Goal: Task Accomplishment & Management: Manage account settings

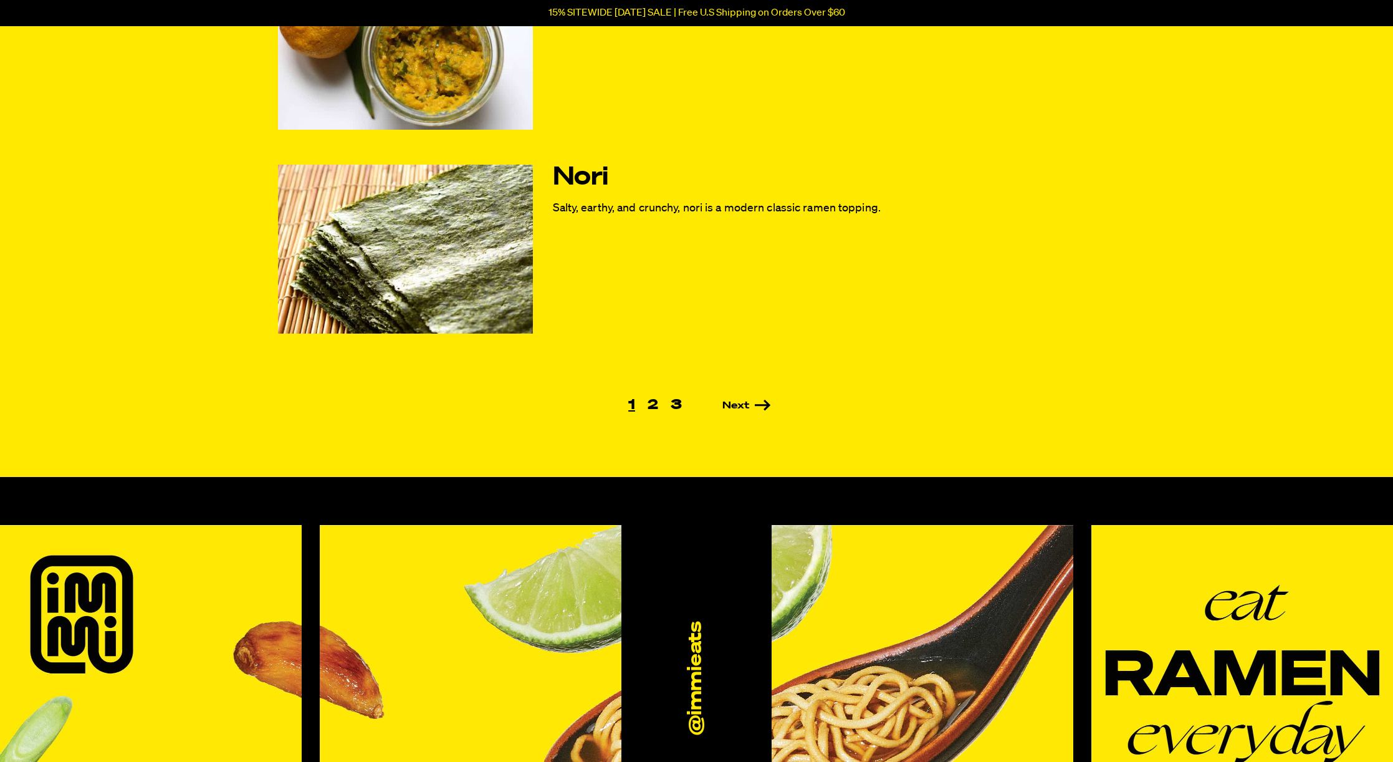
scroll to position [917, 0]
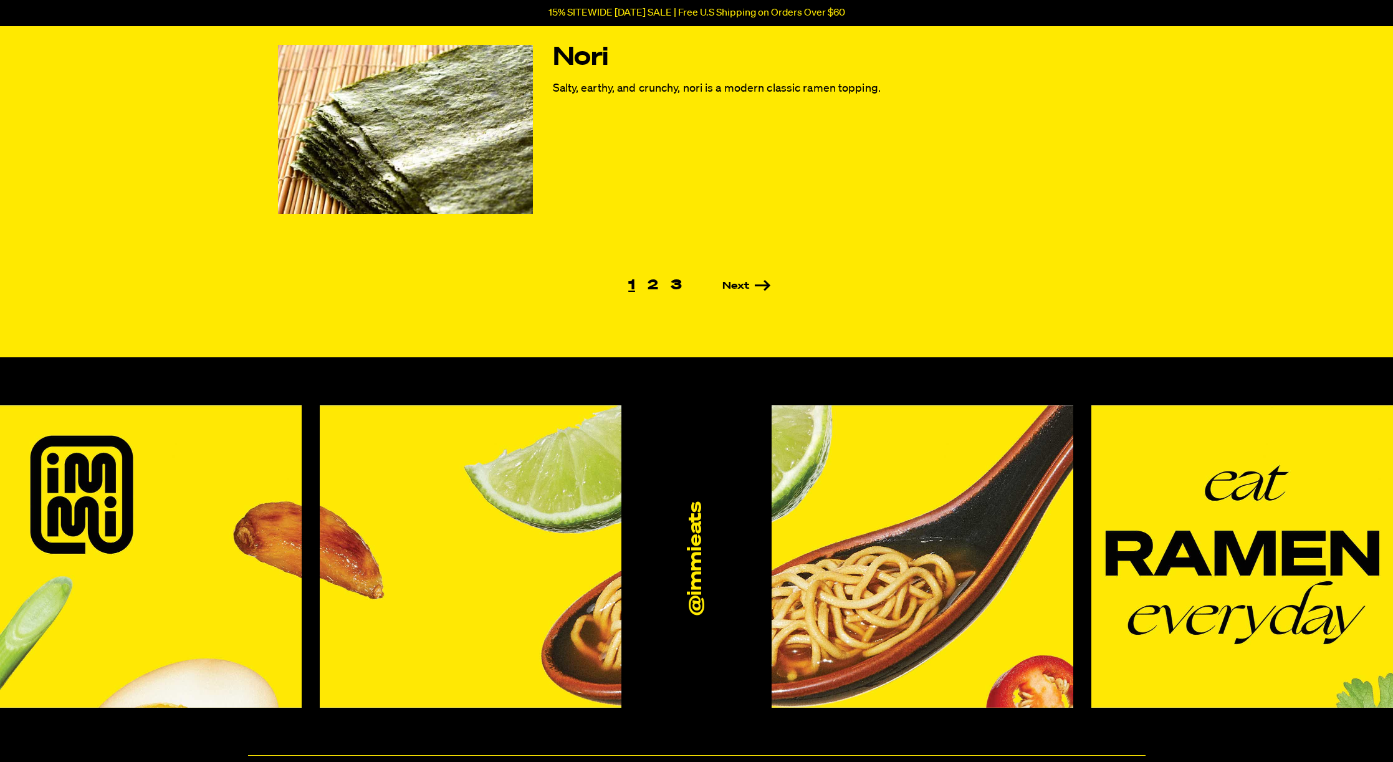
click at [734, 292] on ul "1 2 3 Next" at bounding box center [697, 286] width 838 height 14
click at [733, 288] on link "Next" at bounding box center [728, 286] width 83 height 10
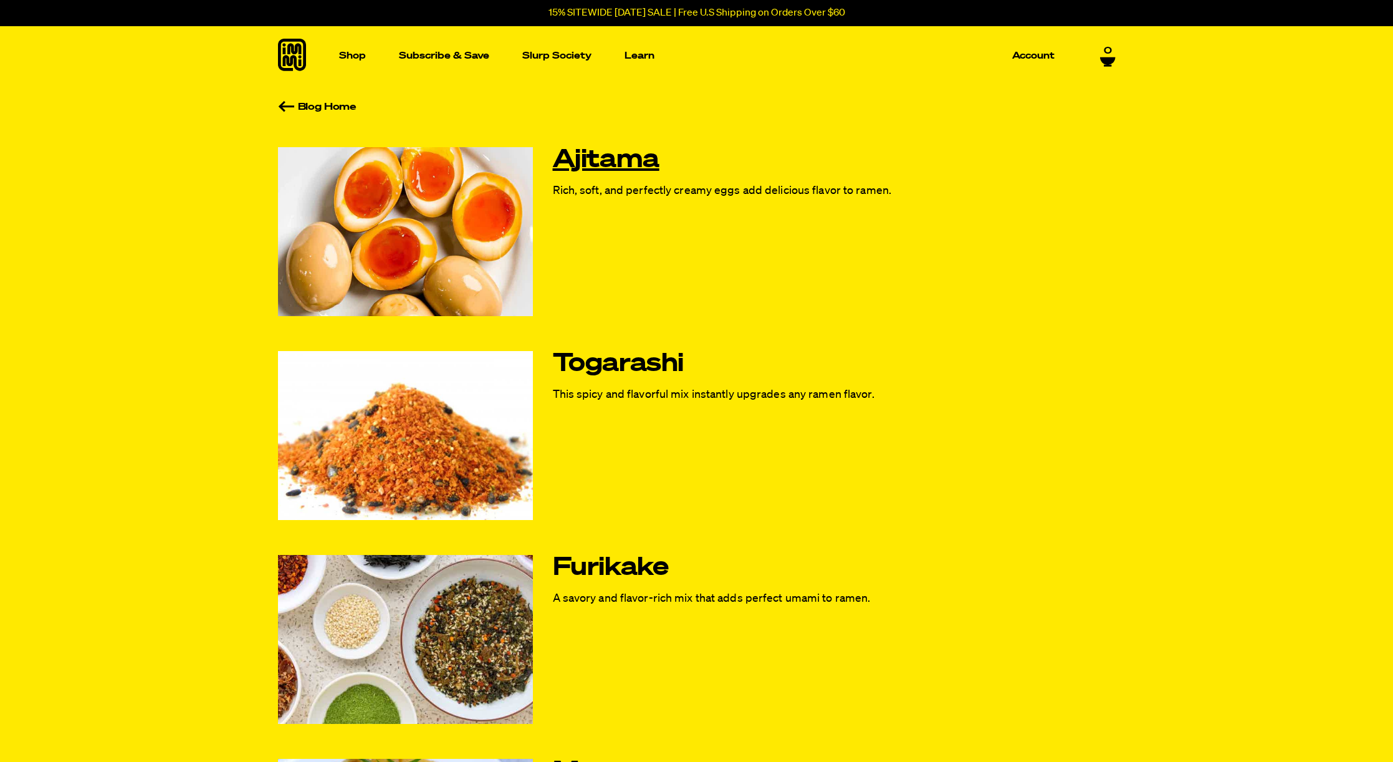
click at [590, 162] on link "Ajitama" at bounding box center [725, 160] width 344 height 26
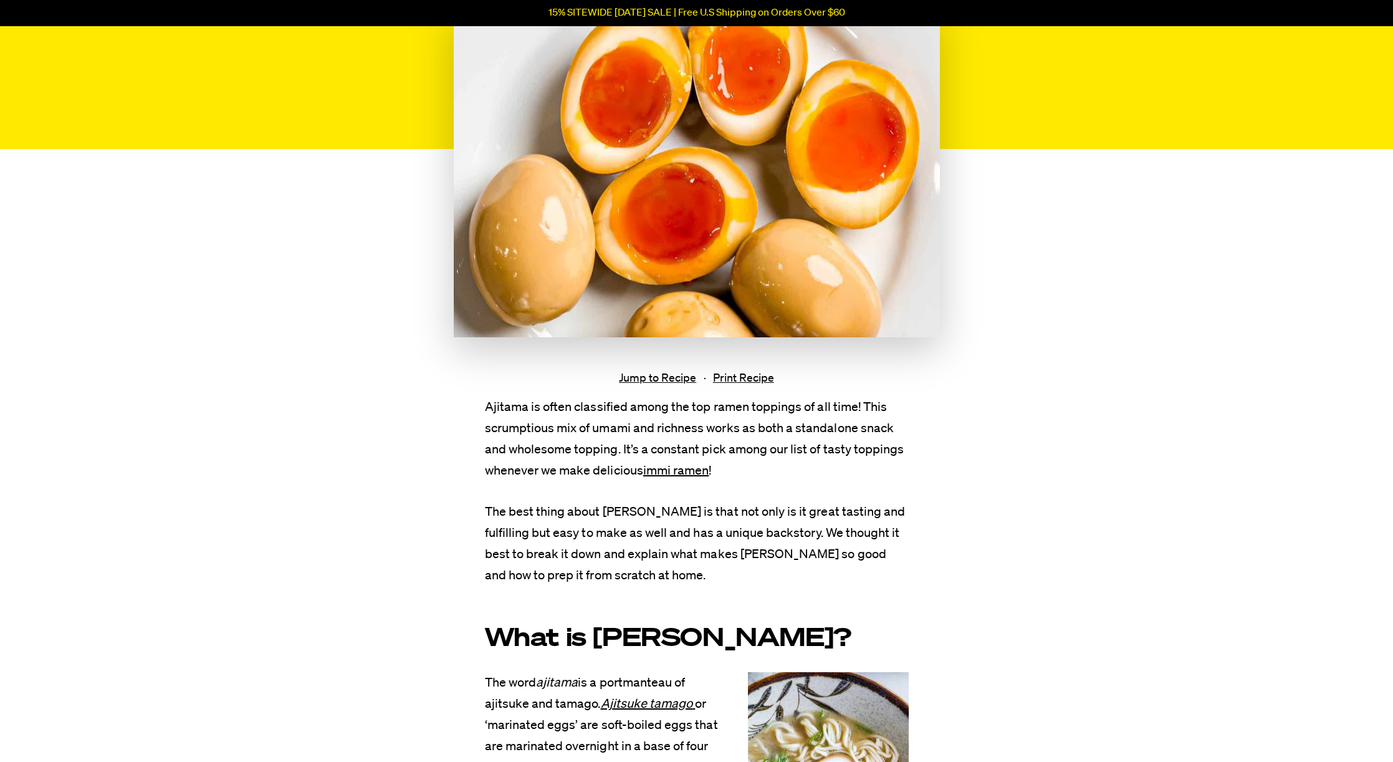
scroll to position [189, 0]
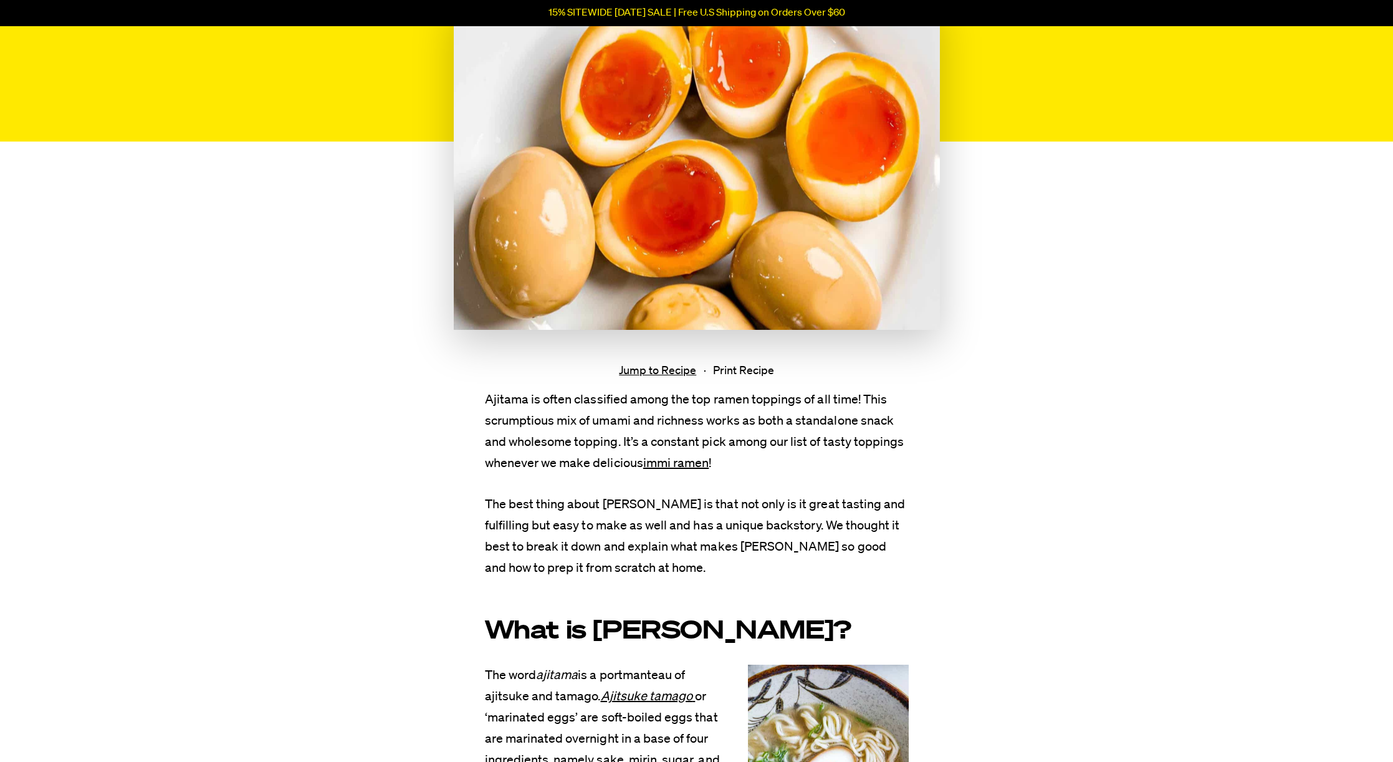
click at [741, 370] on link "Print Recipe" at bounding box center [743, 371] width 61 height 13
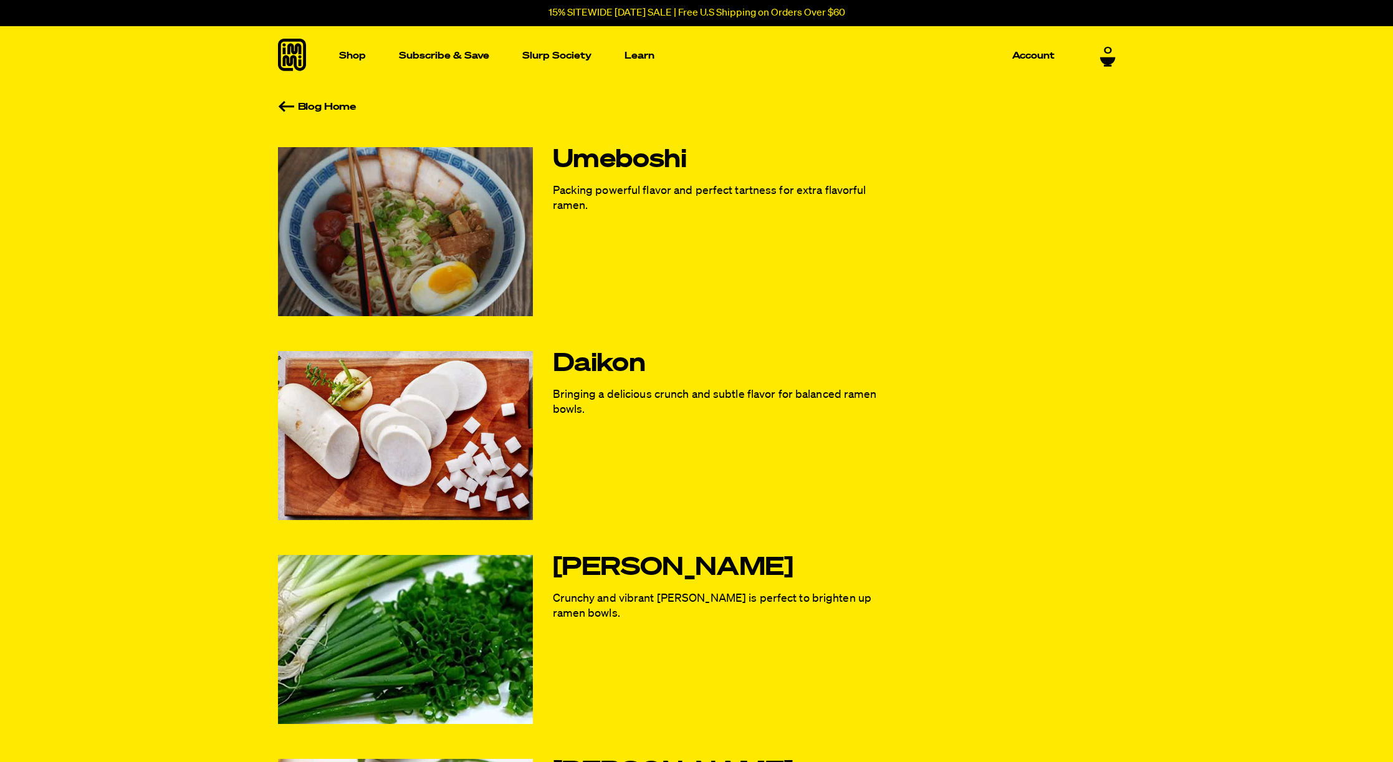
scroll to position [50, 0]
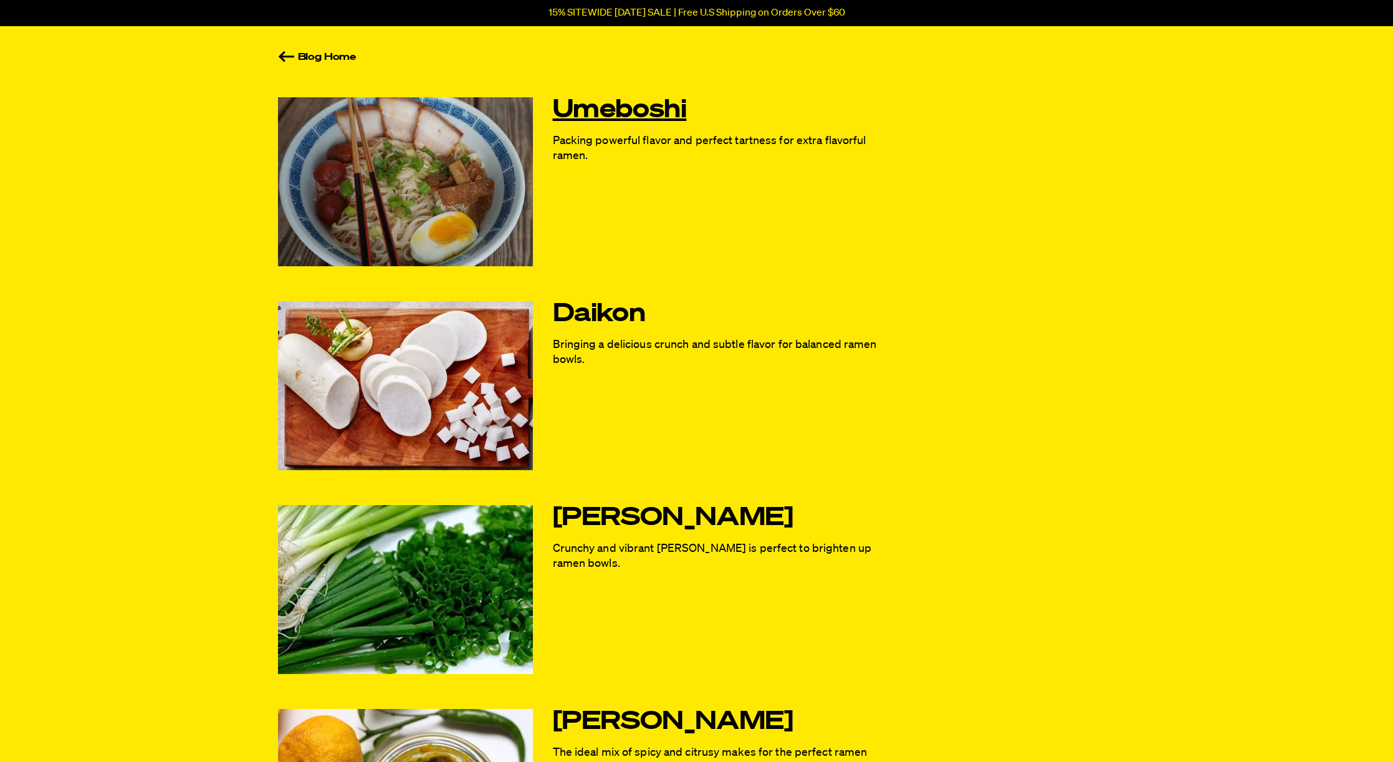
click at [643, 117] on link "Umeboshi" at bounding box center [725, 110] width 344 height 26
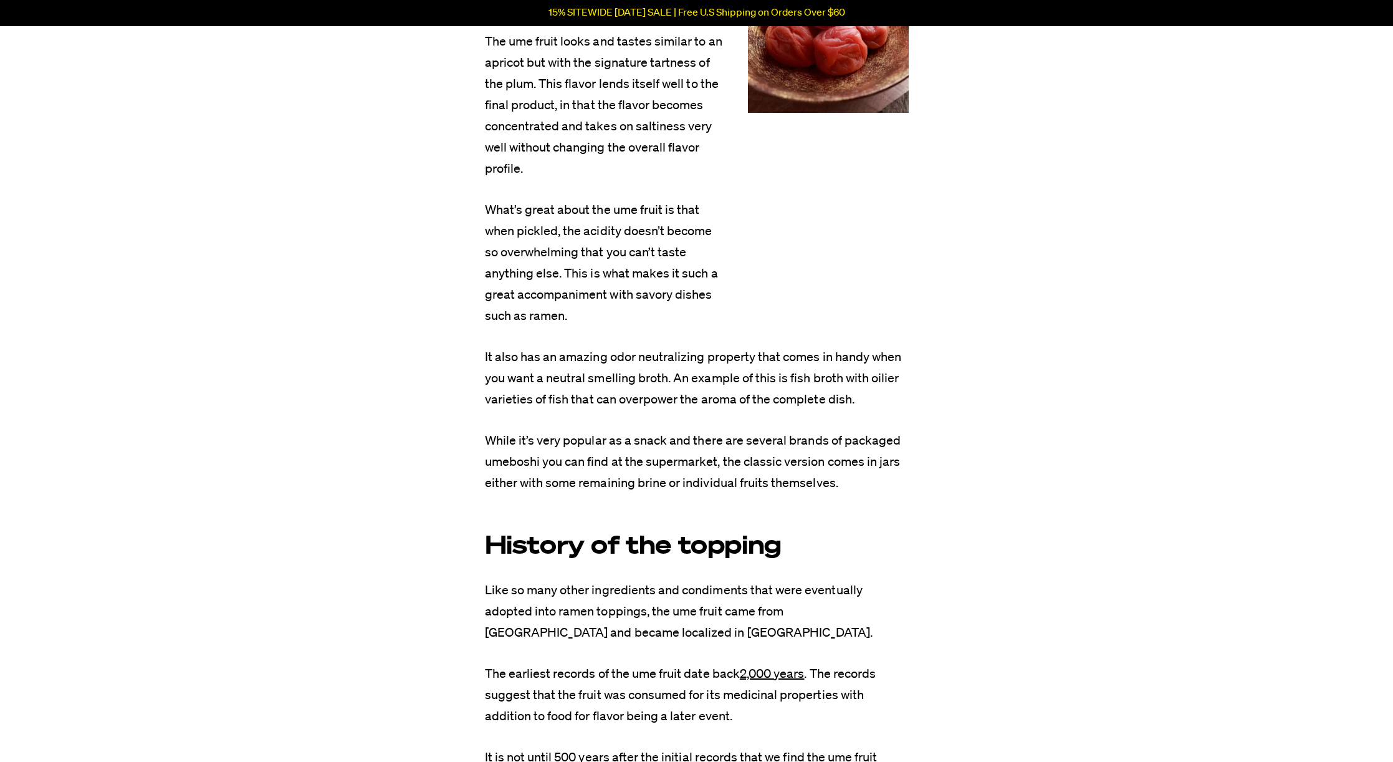
scroll to position [937, 0]
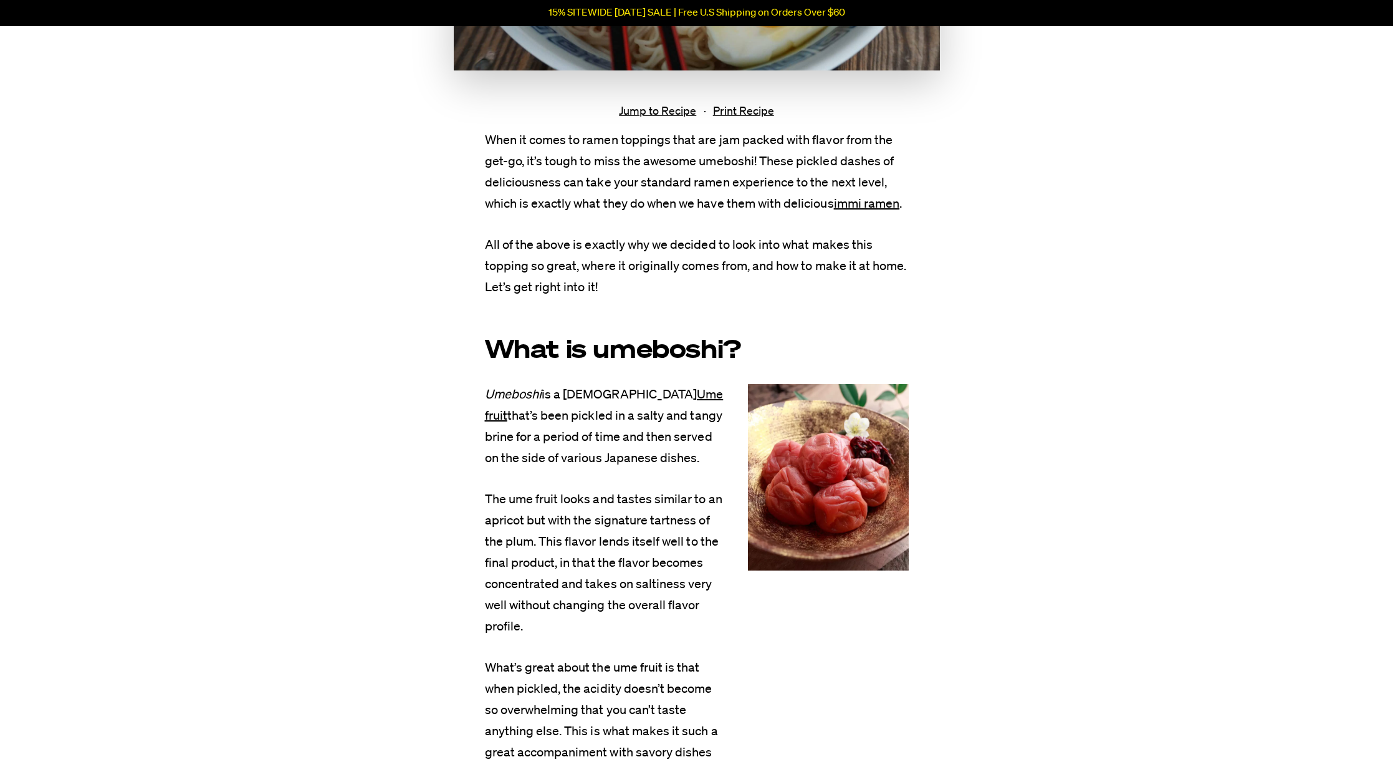
scroll to position [20, 0]
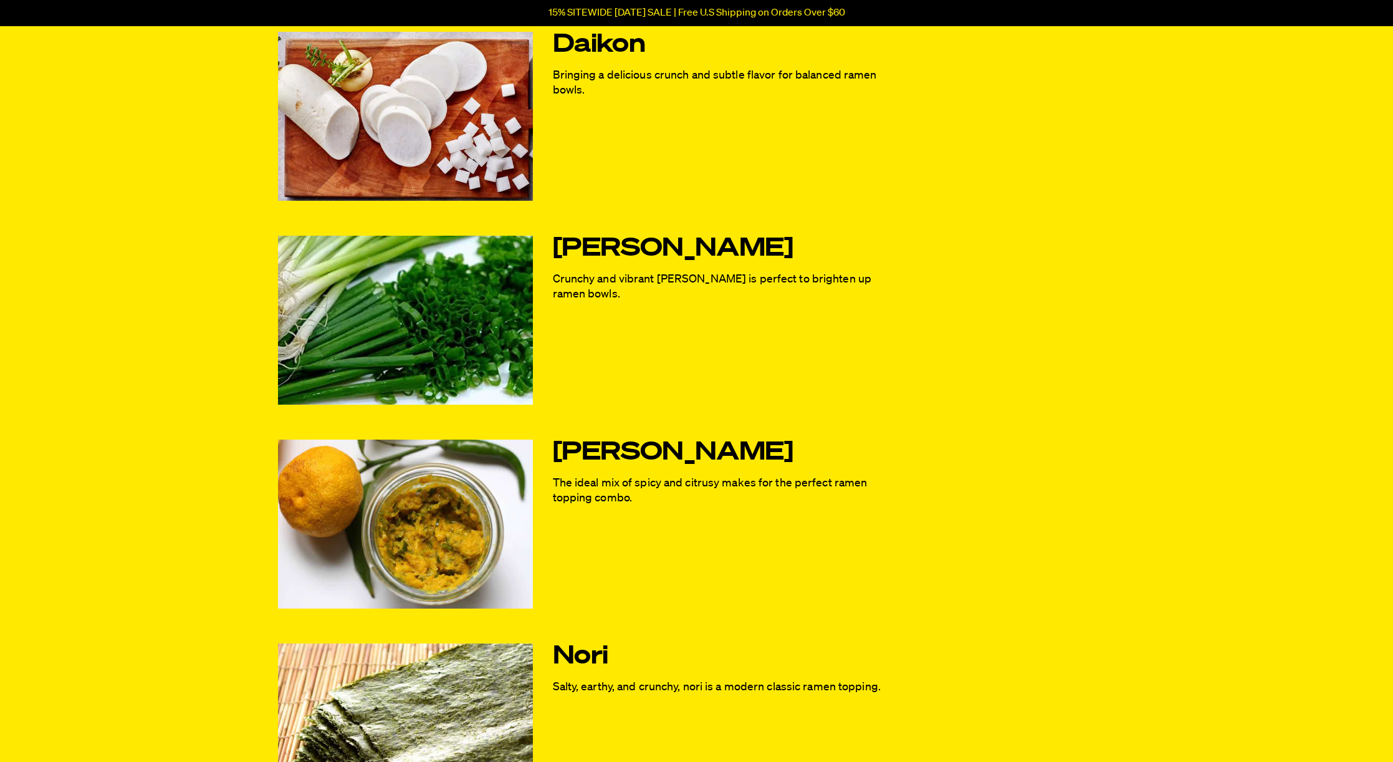
scroll to position [509, 0]
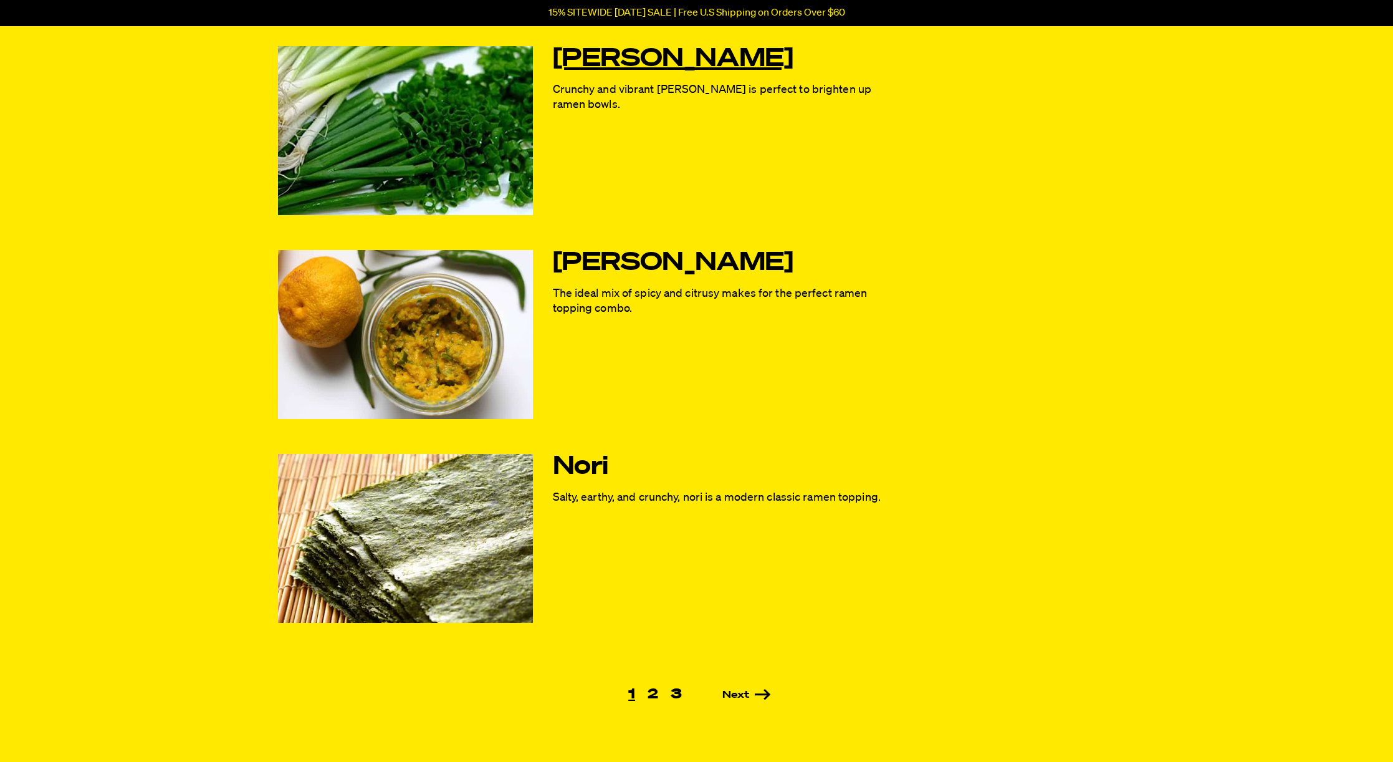
click at [601, 55] on link "[PERSON_NAME]" at bounding box center [725, 59] width 344 height 26
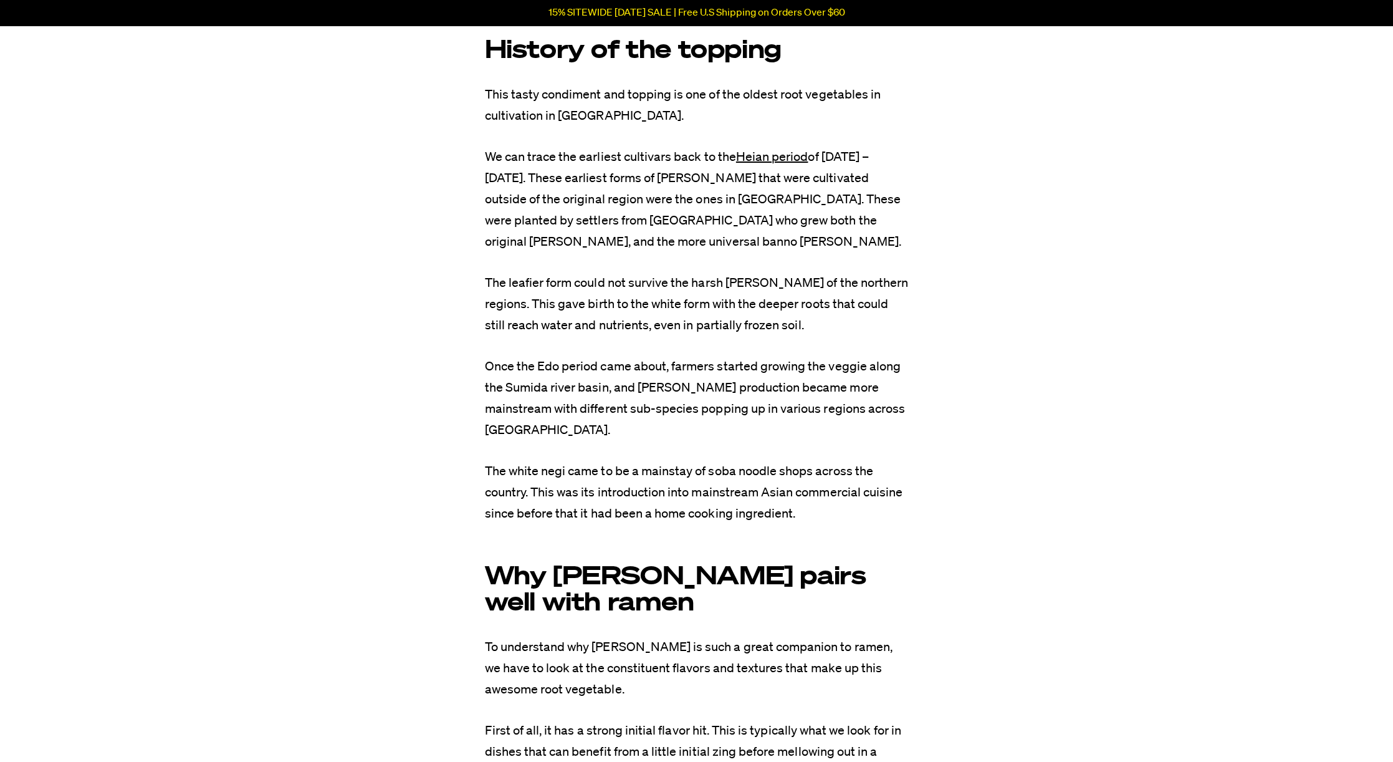
scroll to position [1546, 0]
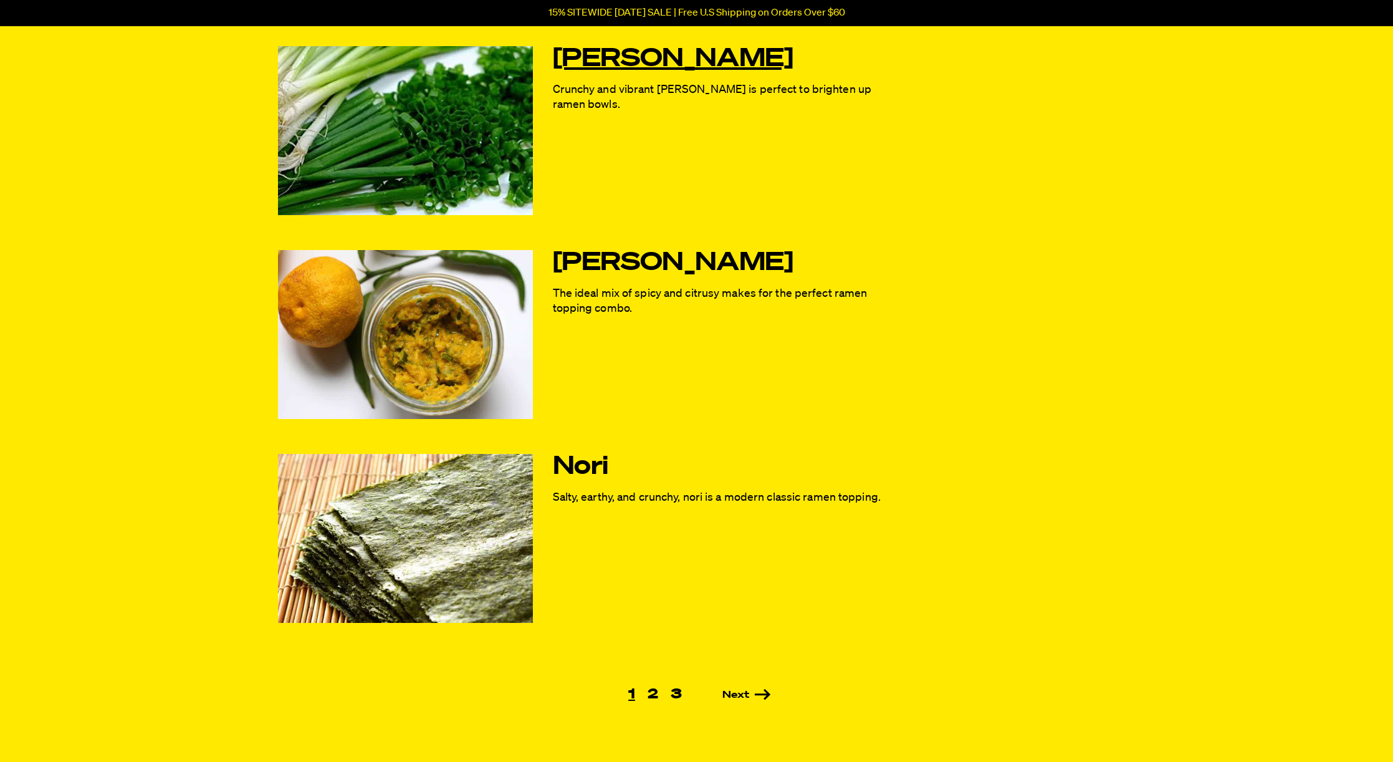
scroll to position [509, 0]
click at [557, 62] on link "[PERSON_NAME]" at bounding box center [725, 59] width 344 height 26
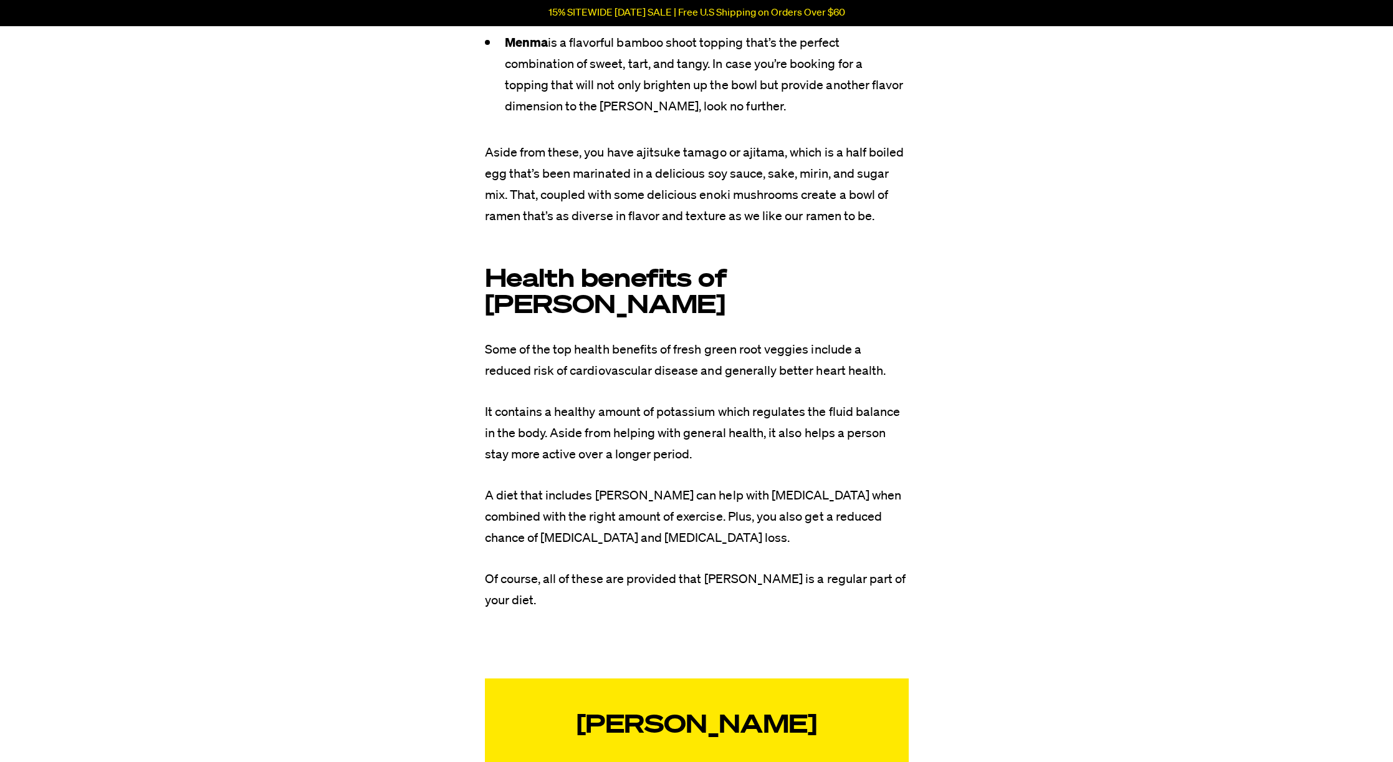
scroll to position [4696, 0]
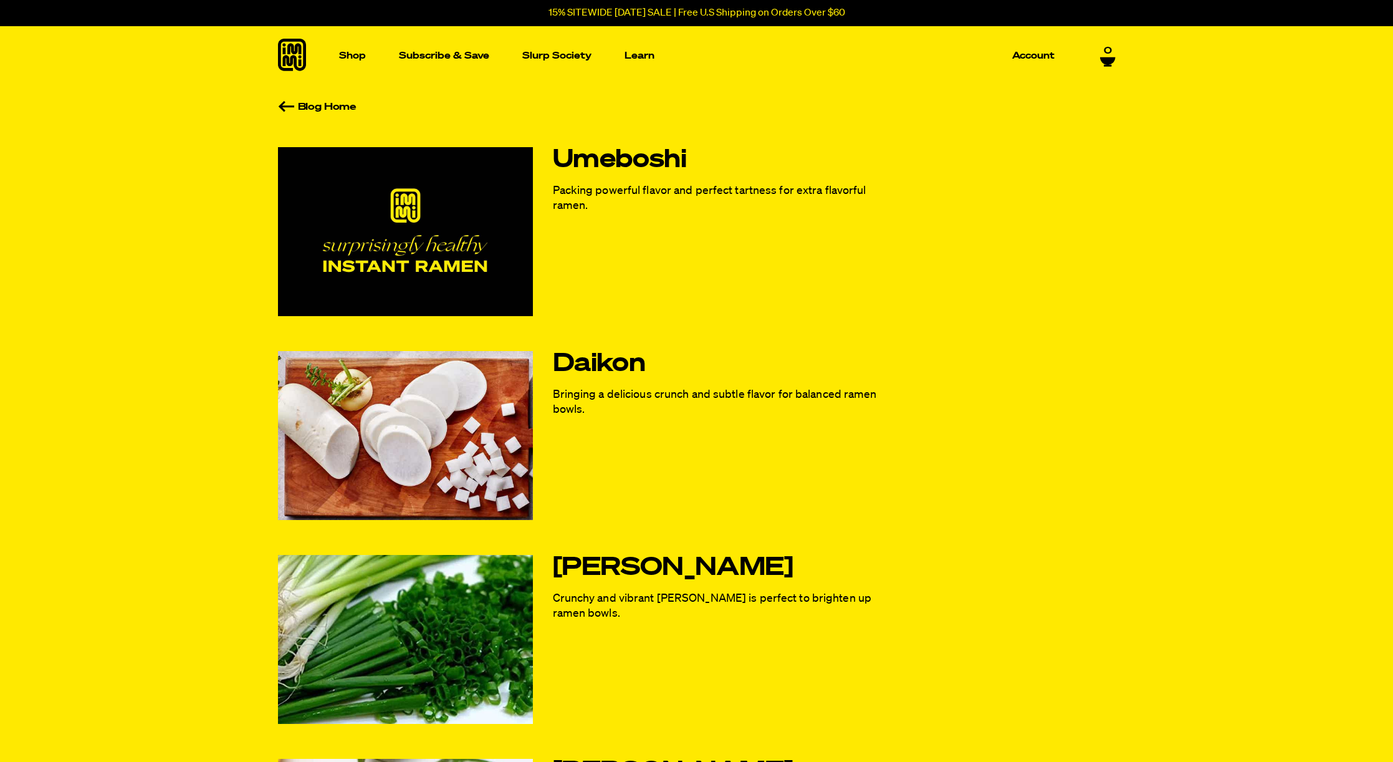
scroll to position [509, 0]
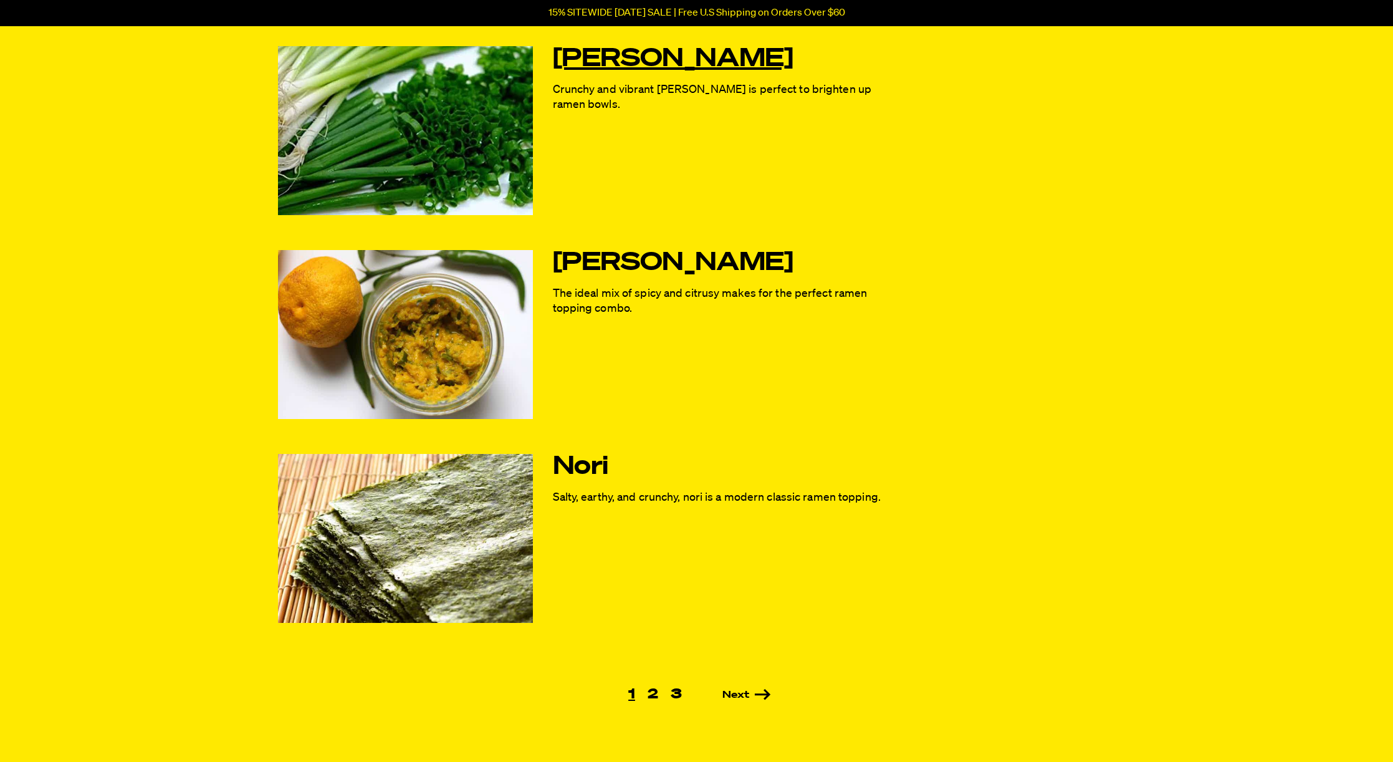
click at [573, 54] on link "[PERSON_NAME]" at bounding box center [725, 59] width 344 height 26
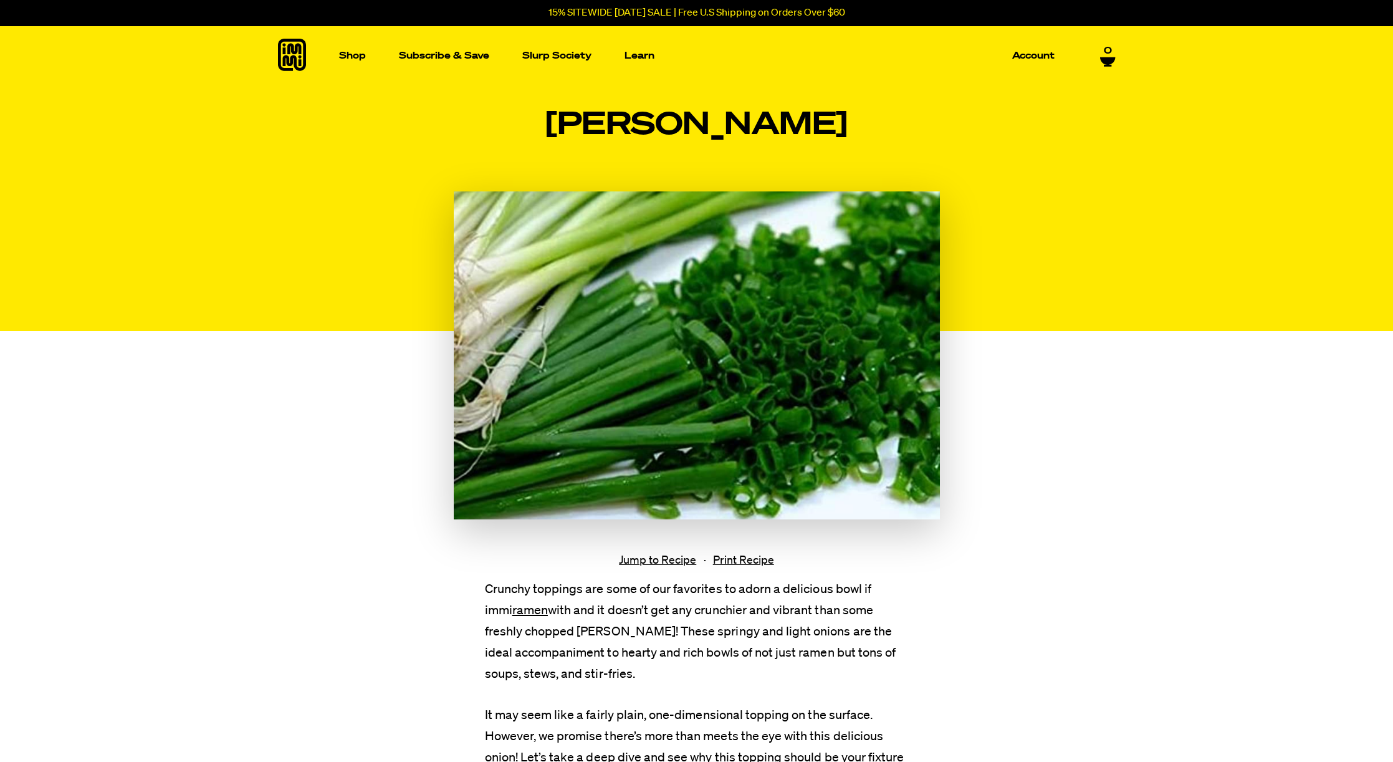
click at [716, 133] on h1 "[PERSON_NAME]" at bounding box center [697, 125] width 486 height 36
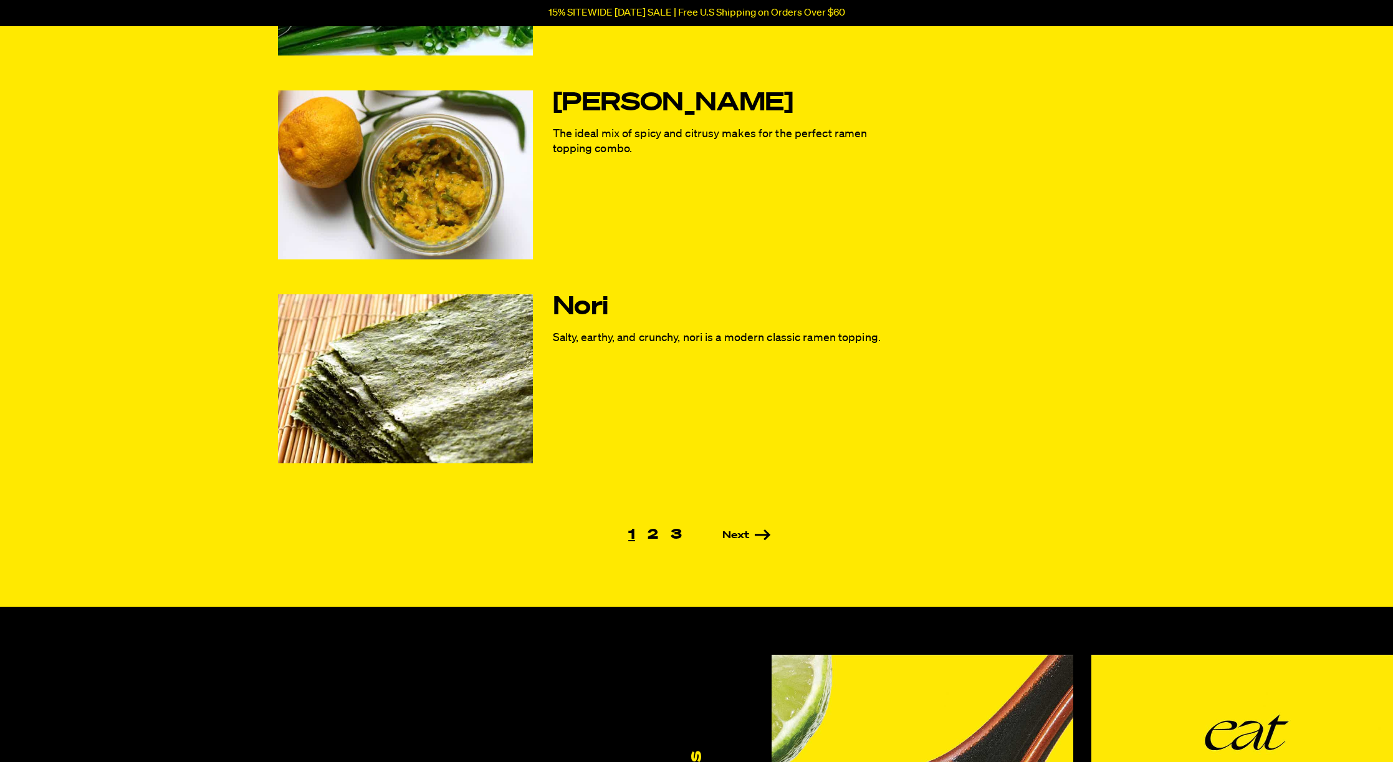
scroll to position [688, 0]
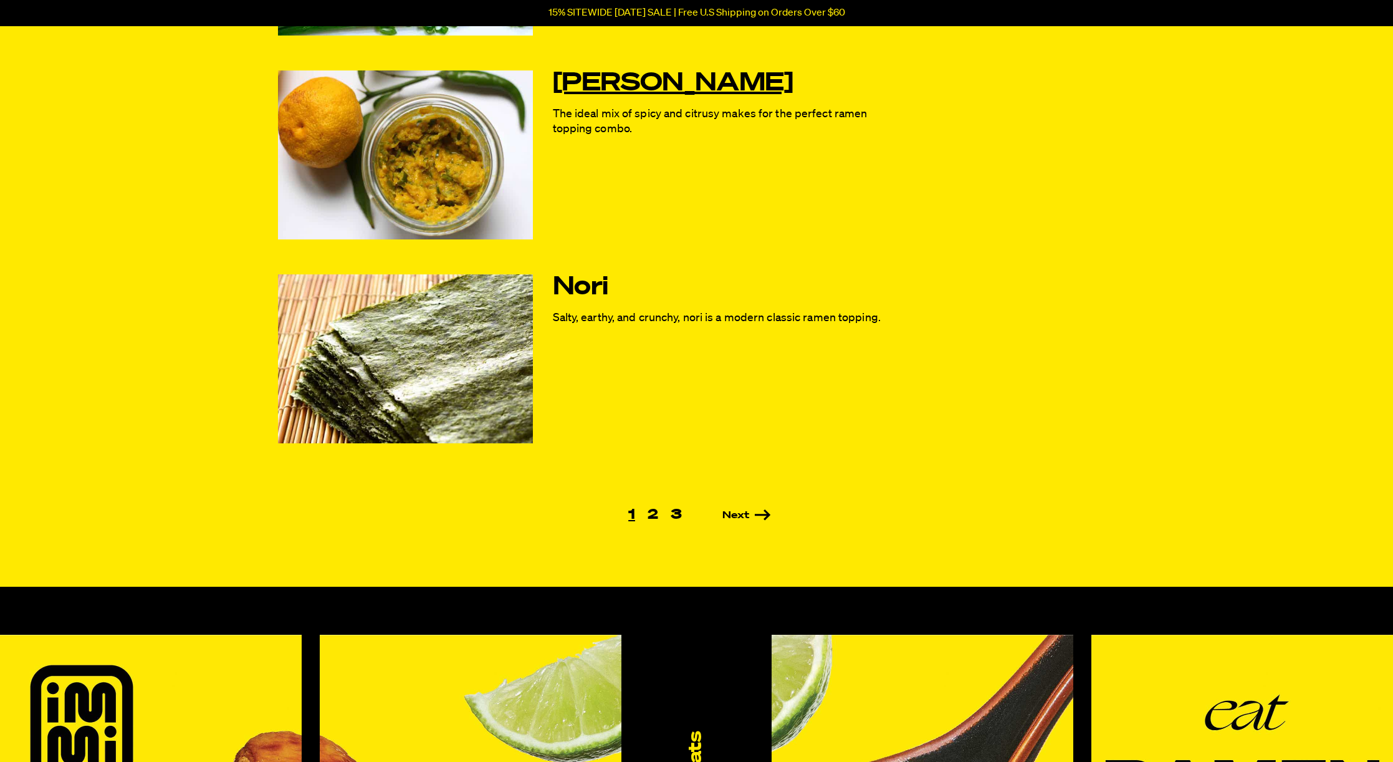
click at [609, 87] on link "[PERSON_NAME]" at bounding box center [725, 83] width 344 height 26
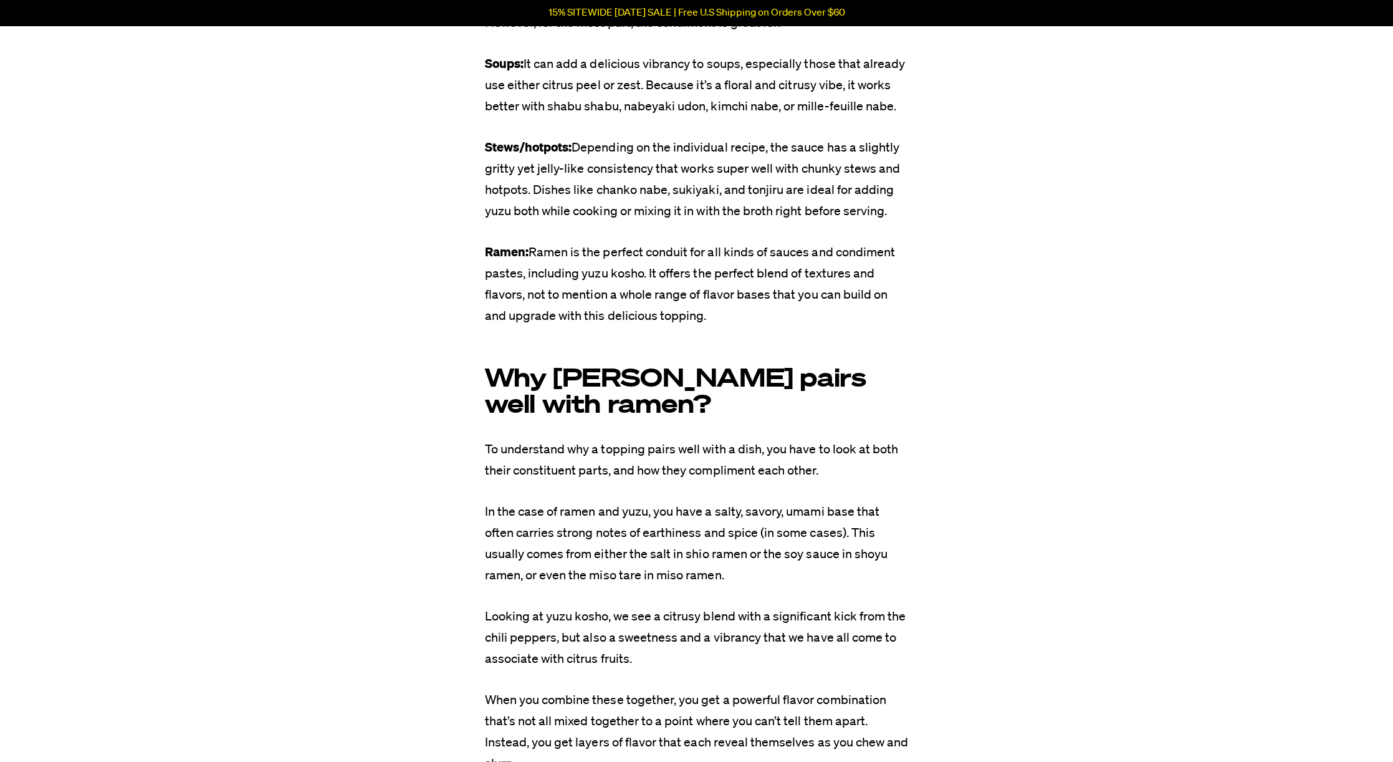
scroll to position [2423, 0]
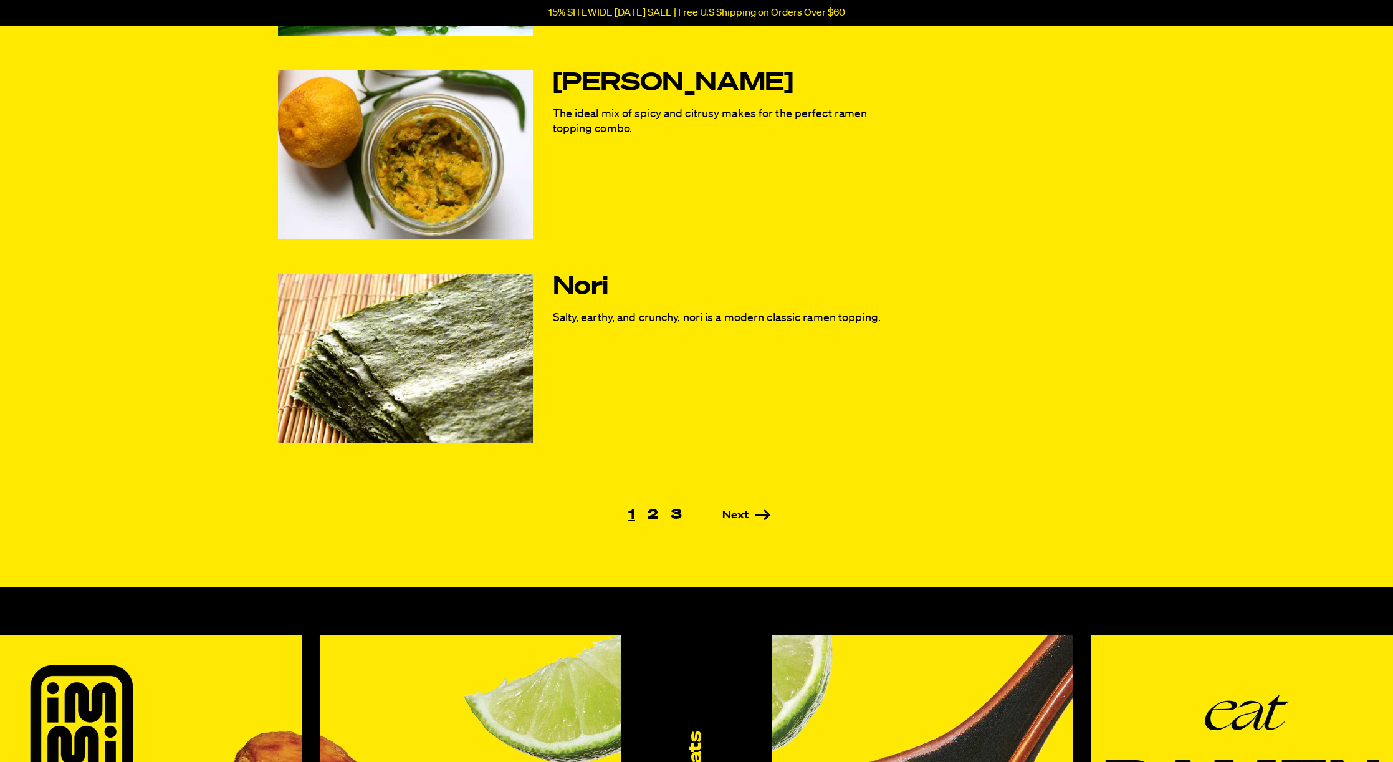
scroll to position [688, 0]
click at [738, 522] on ul "1 2 3 Next" at bounding box center [697, 515] width 838 height 14
click at [659, 518] on link "2" at bounding box center [652, 515] width 23 height 14
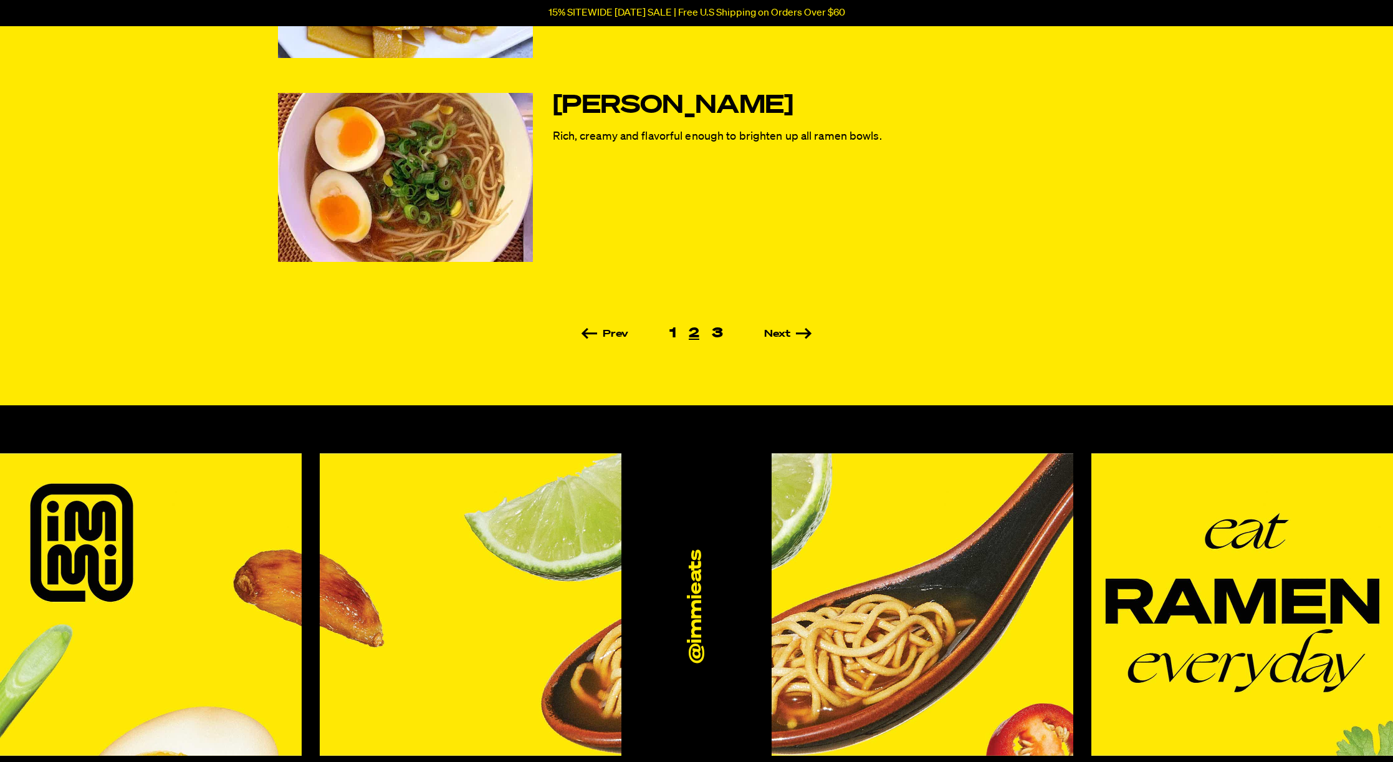
scroll to position [877, 0]
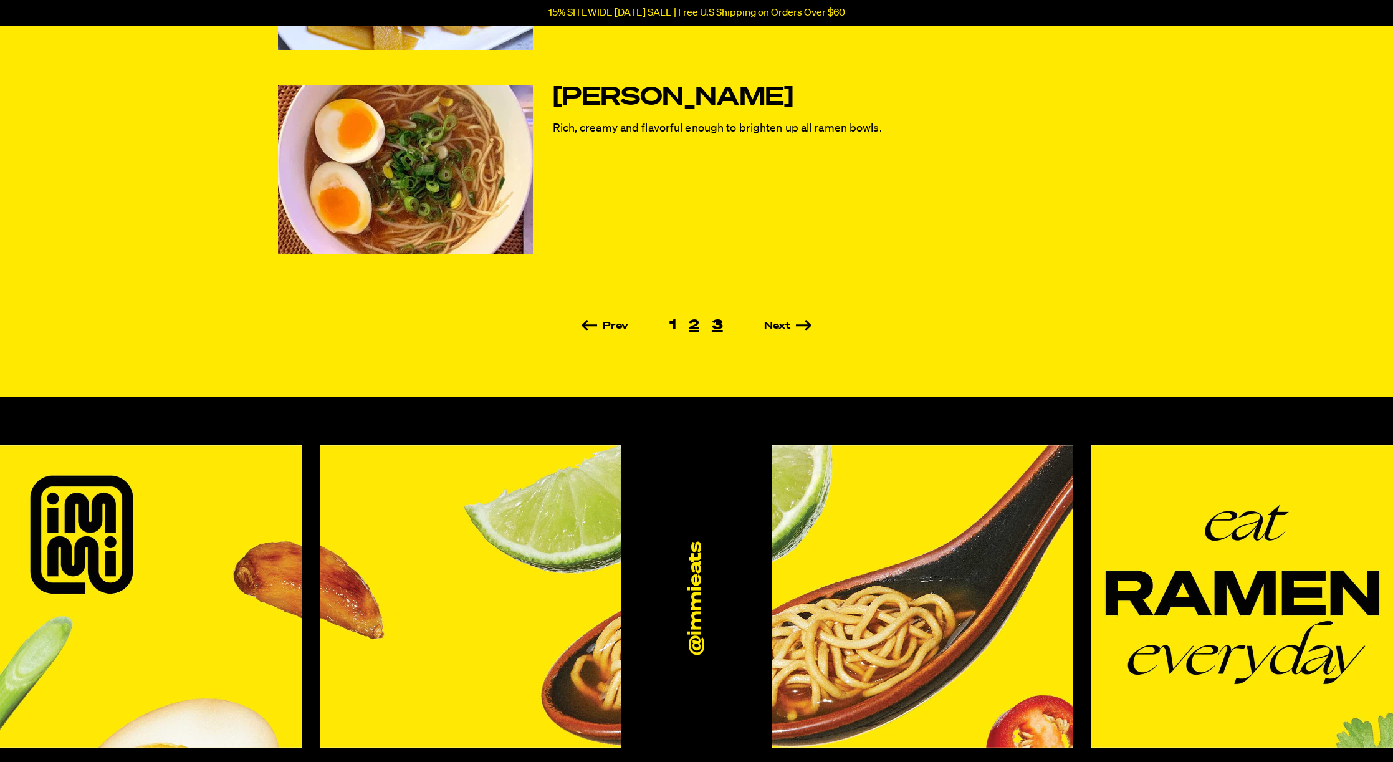
click at [717, 330] on link "3" at bounding box center [717, 325] width 24 height 14
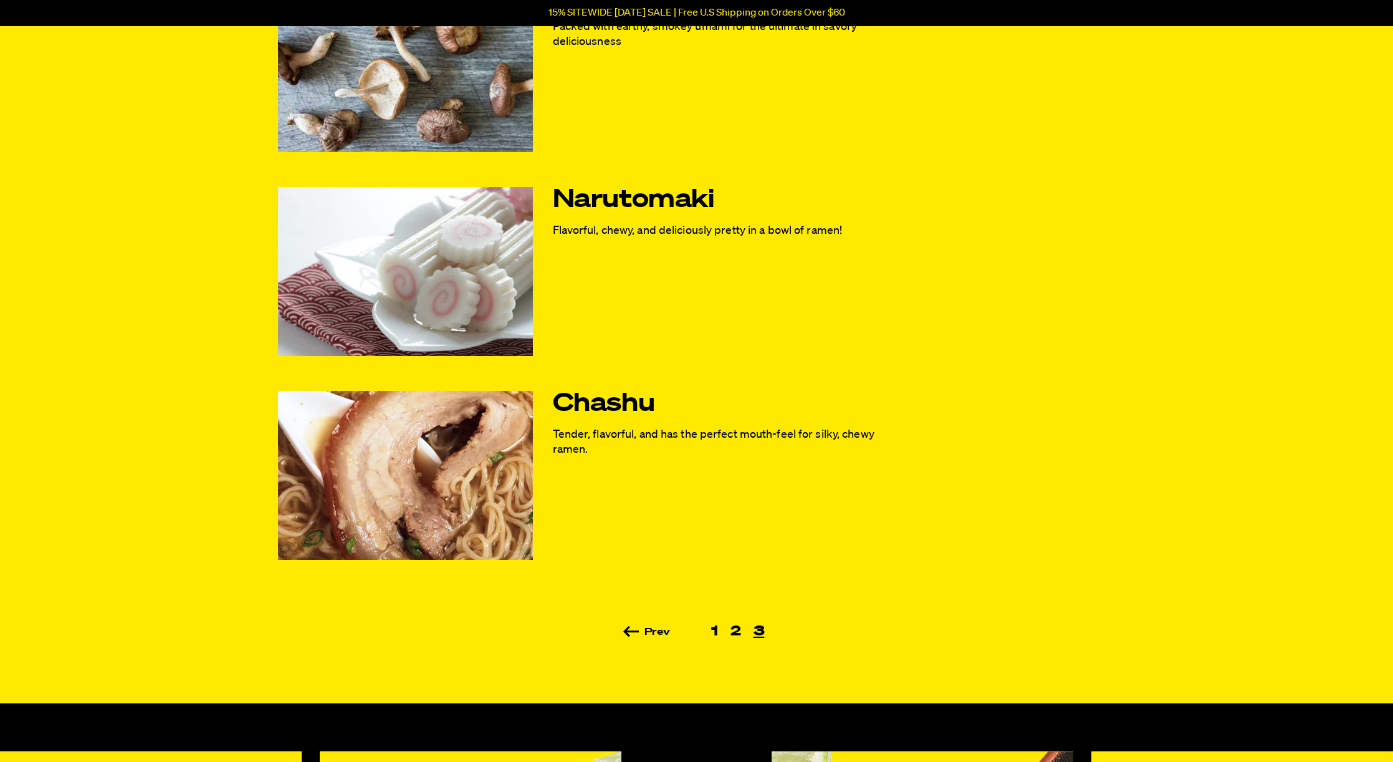
scroll to position [369, 0]
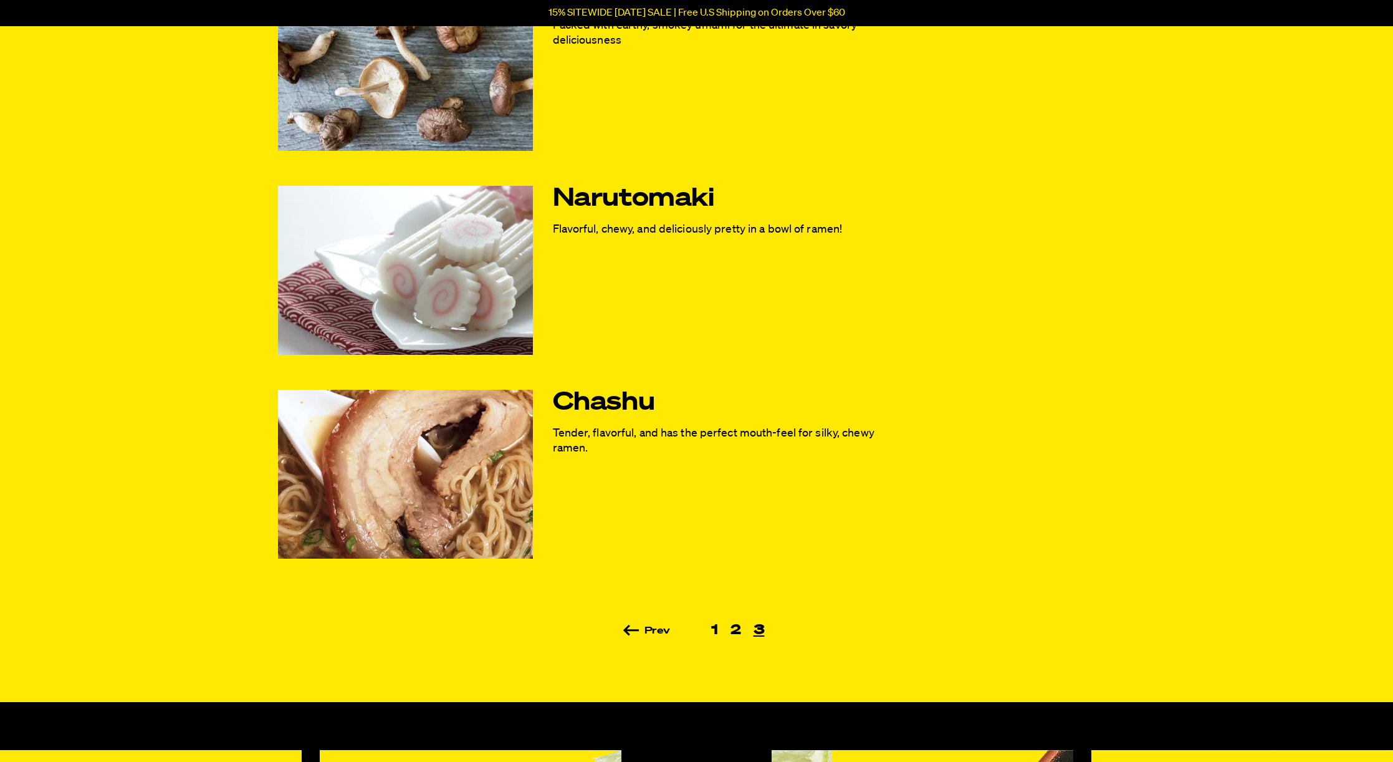
click at [925, 505] on div "Kikurage Packed with umami and deliciously earthy, kikurage upgrades ramen flav…" at bounding box center [696, 207] width 897 height 859
click at [893, 520] on article "Chashu Tender, flavorful, and has the perfect mouth-feel for silky, chewy ramen." at bounding box center [587, 473] width 619 height 169
drag, startPoint x: 893, startPoint y: 520, endPoint x: 840, endPoint y: 535, distance: 55.0
click at [840, 535] on article "Chashu Tender, flavorful, and has the perfect mouth-feel for silky, chewy ramen." at bounding box center [587, 473] width 619 height 169
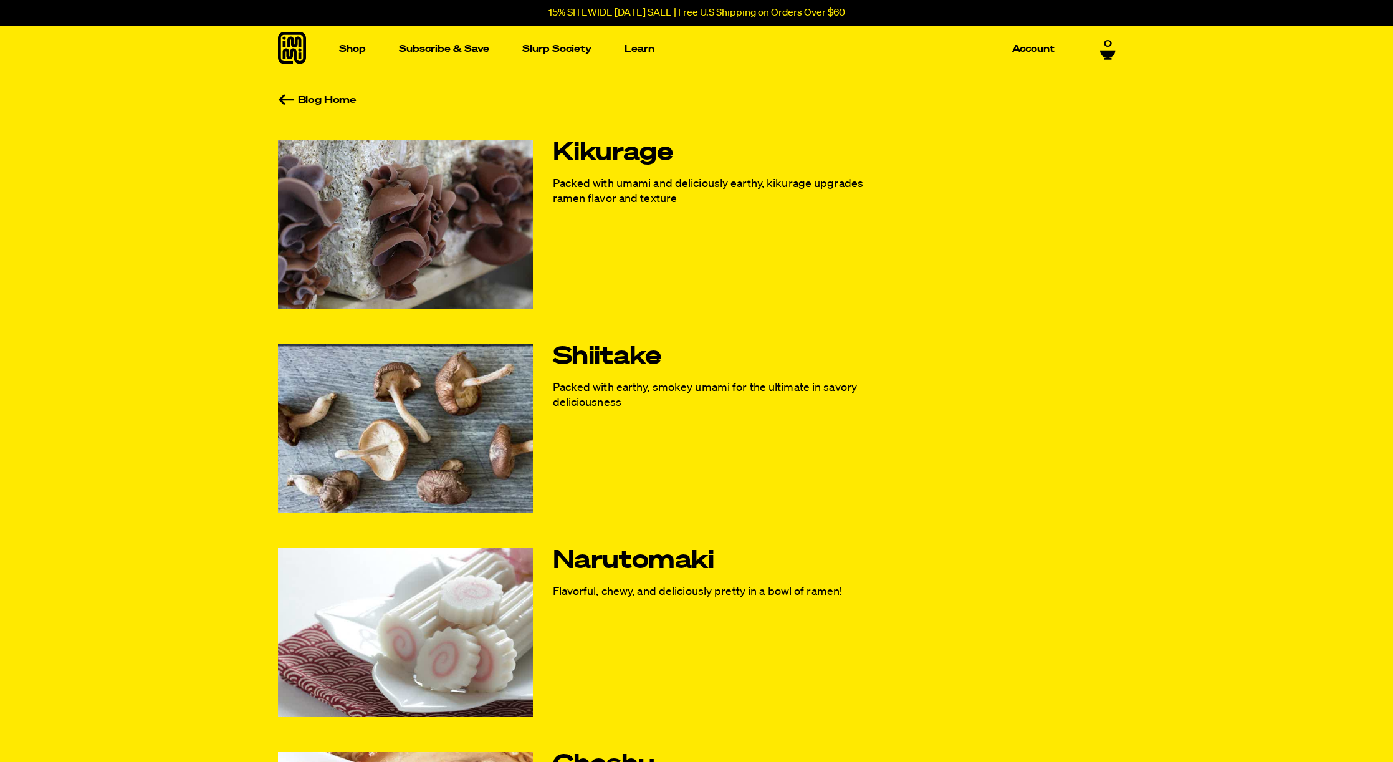
scroll to position [0, 0]
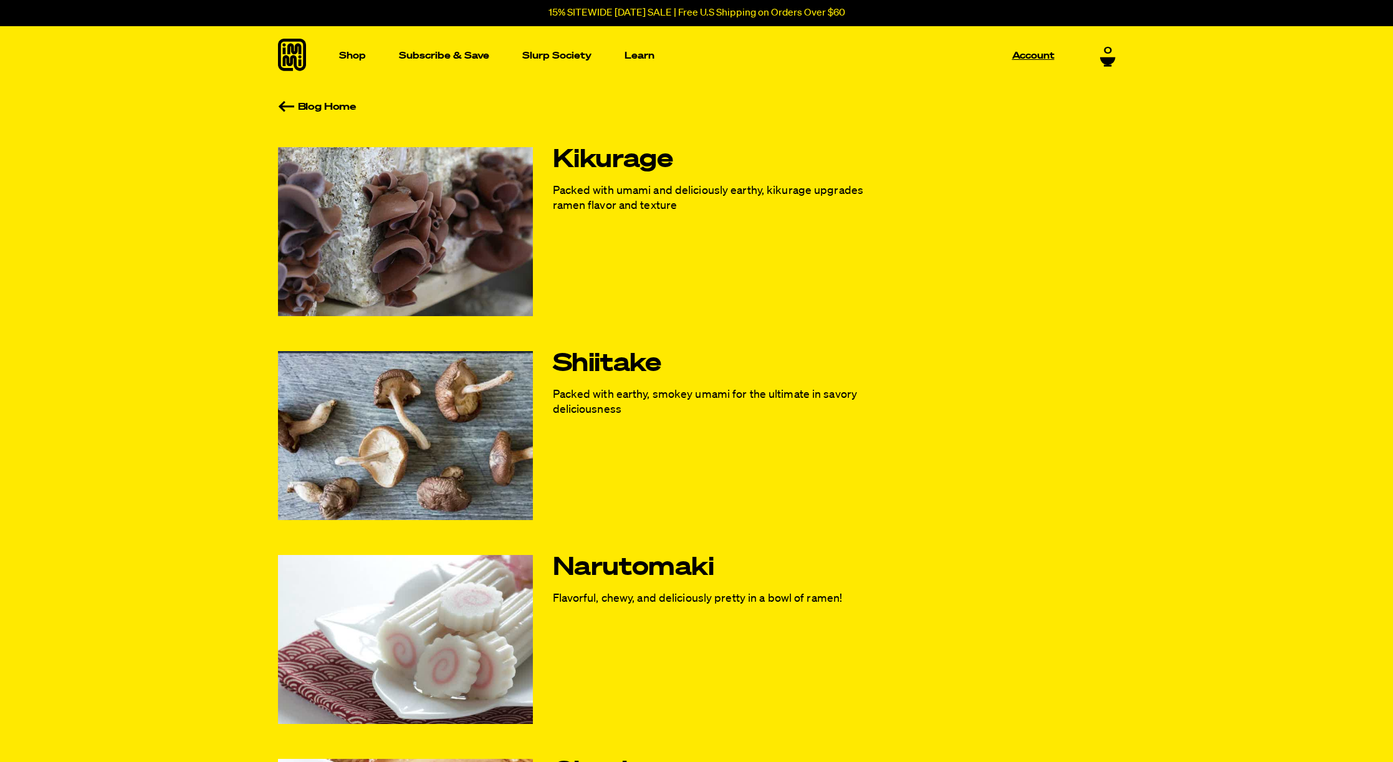
click at [1039, 58] on p "Account" at bounding box center [1033, 55] width 42 height 9
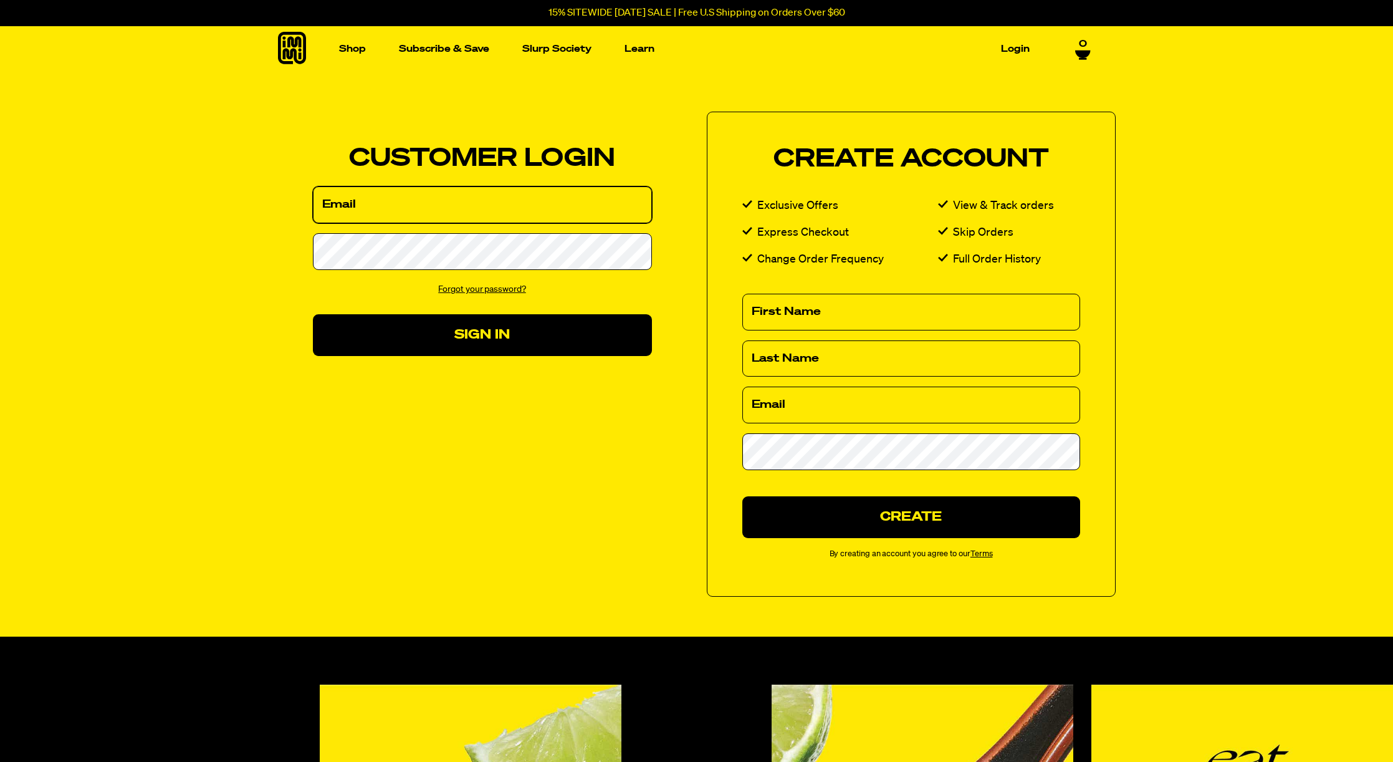
click at [581, 215] on input "Email" at bounding box center [482, 204] width 339 height 37
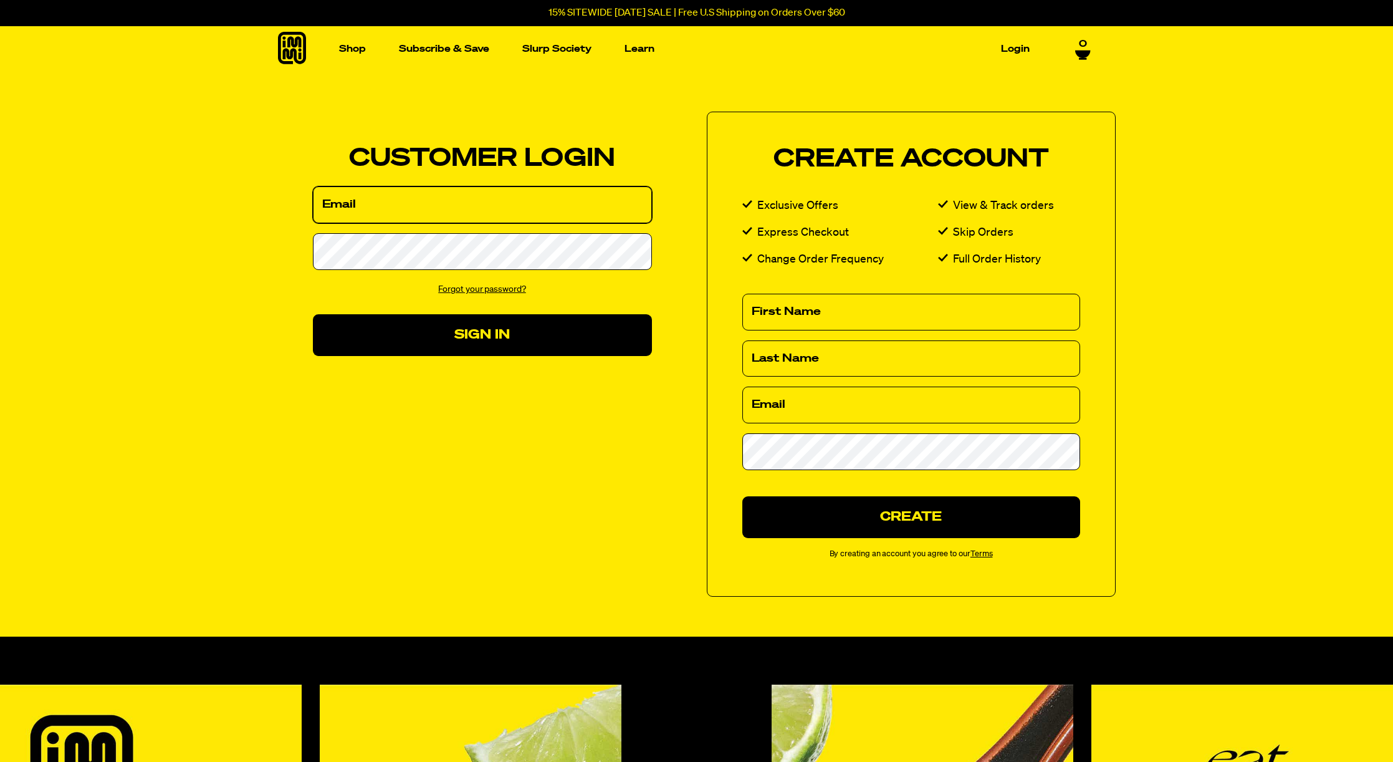
click at [581, 215] on input "Email" at bounding box center [482, 204] width 339 height 37
click at [564, 207] on input "Email" at bounding box center [482, 204] width 339 height 37
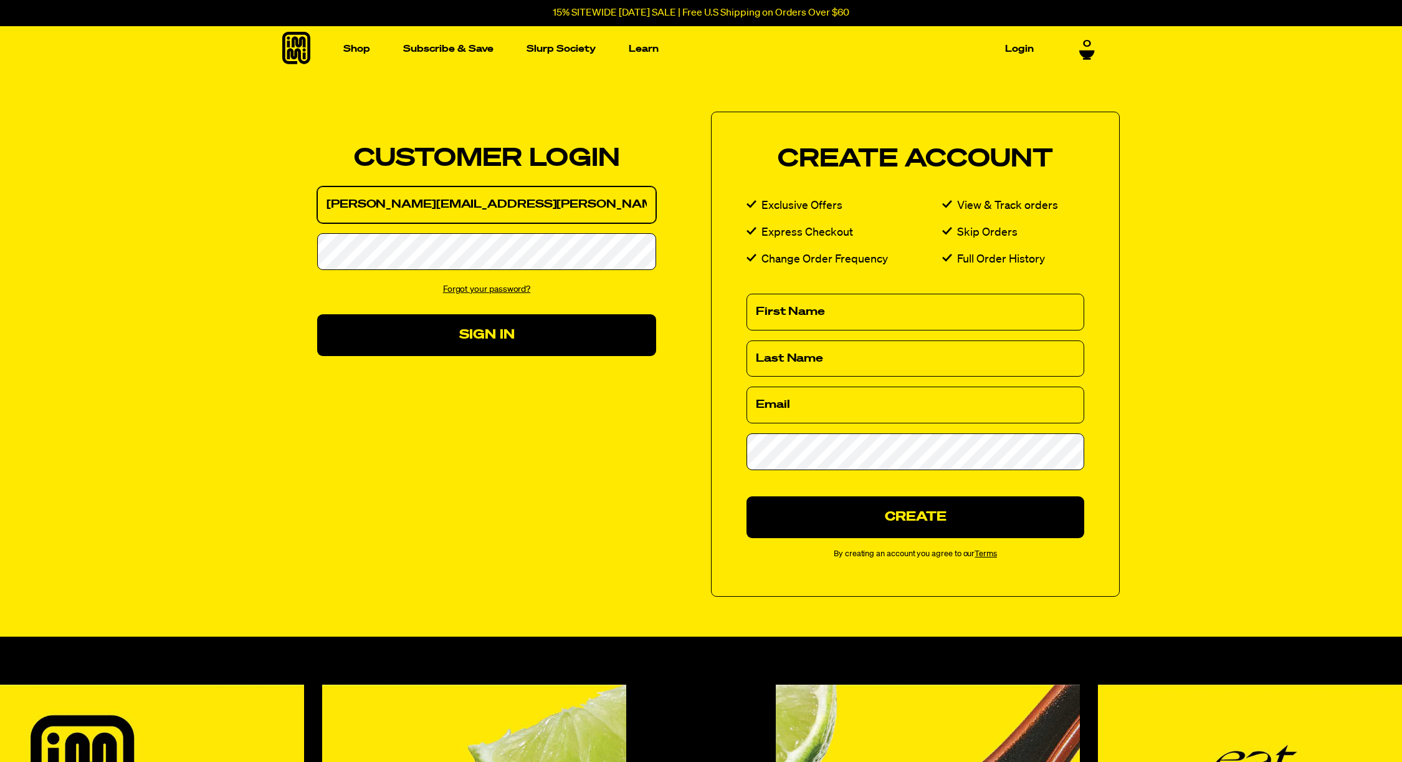
type input "jill.patrick@gmail.com"
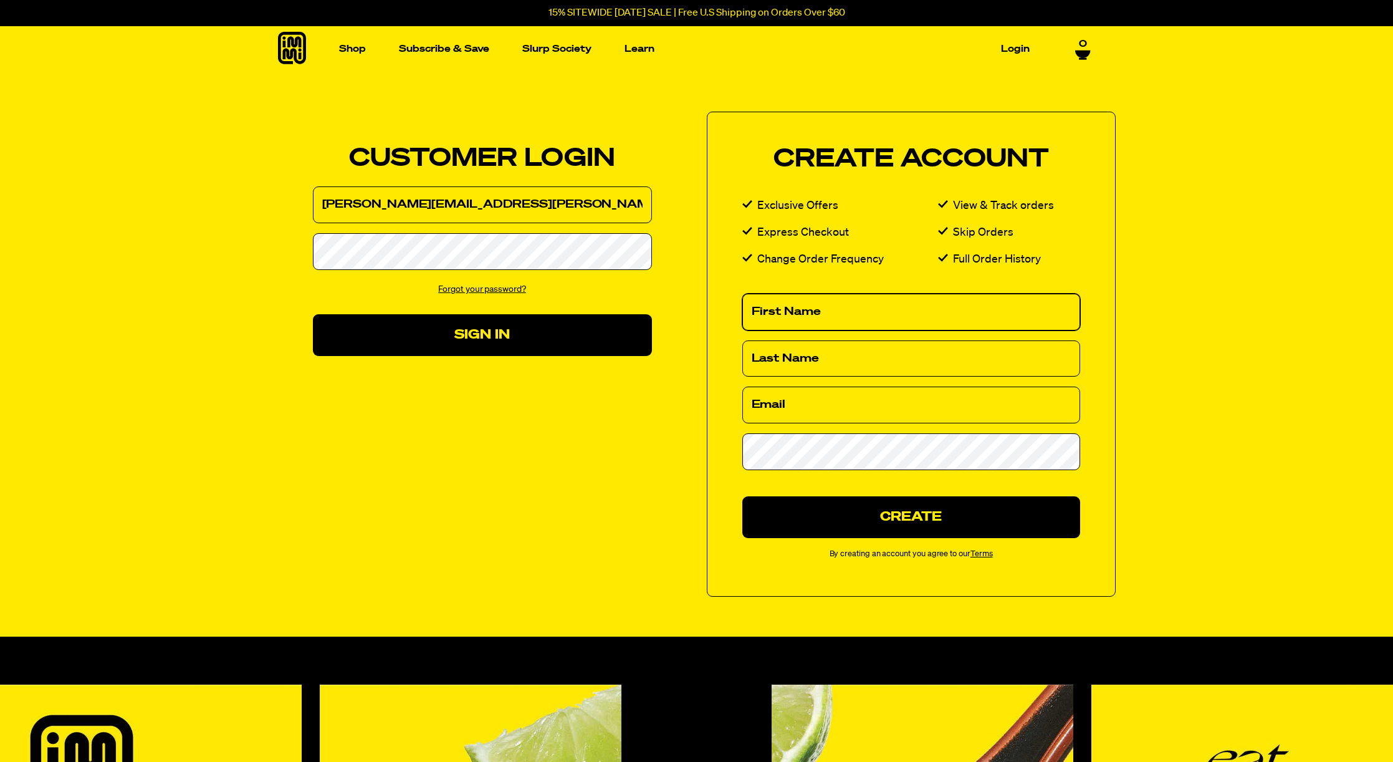
click at [860, 313] on input "First Name" at bounding box center [911, 312] width 338 height 37
click at [861, 316] on input "First Name" at bounding box center [911, 312] width 338 height 37
type input "Jill"
type input "Patrick"
type input "jill.patrick@gmail.com"
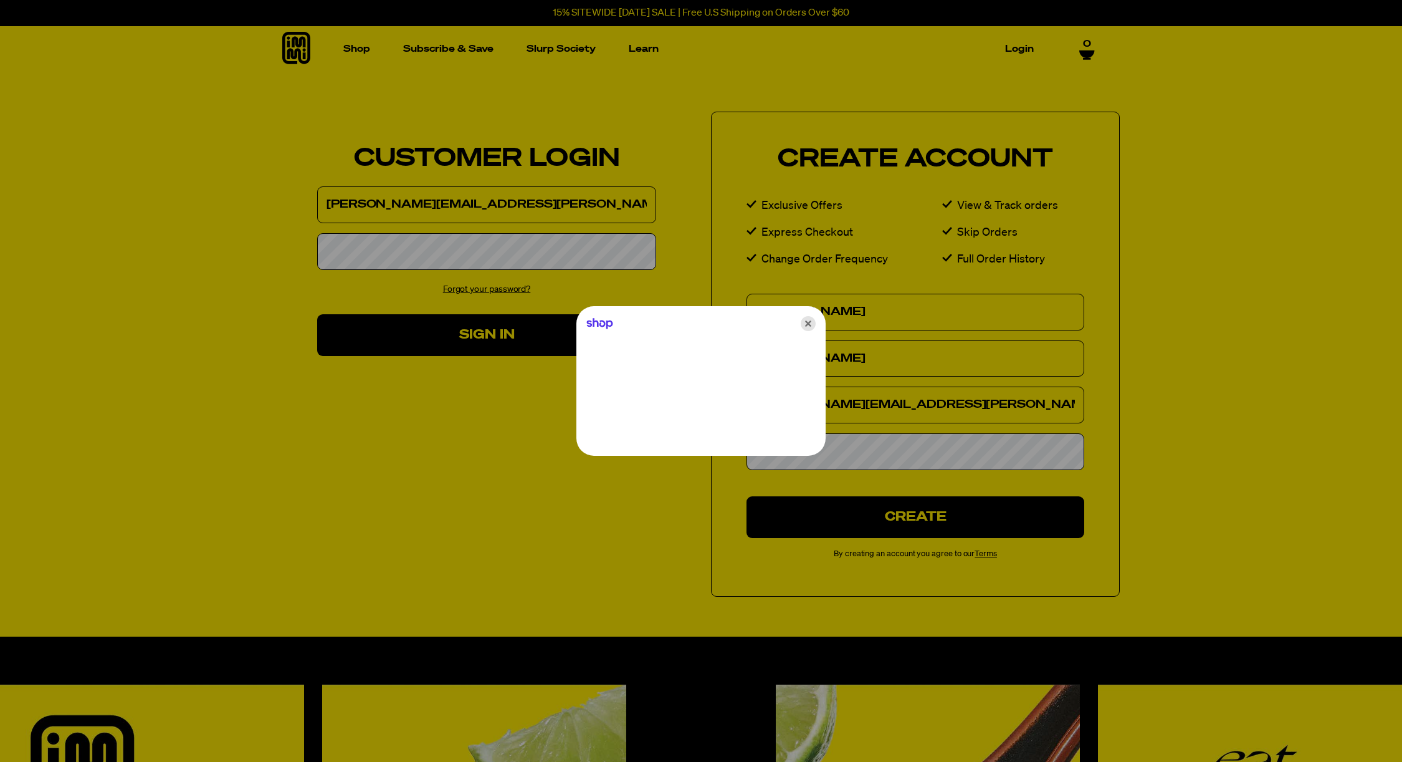
click at [813, 327] on icon "Close" at bounding box center [808, 323] width 15 height 15
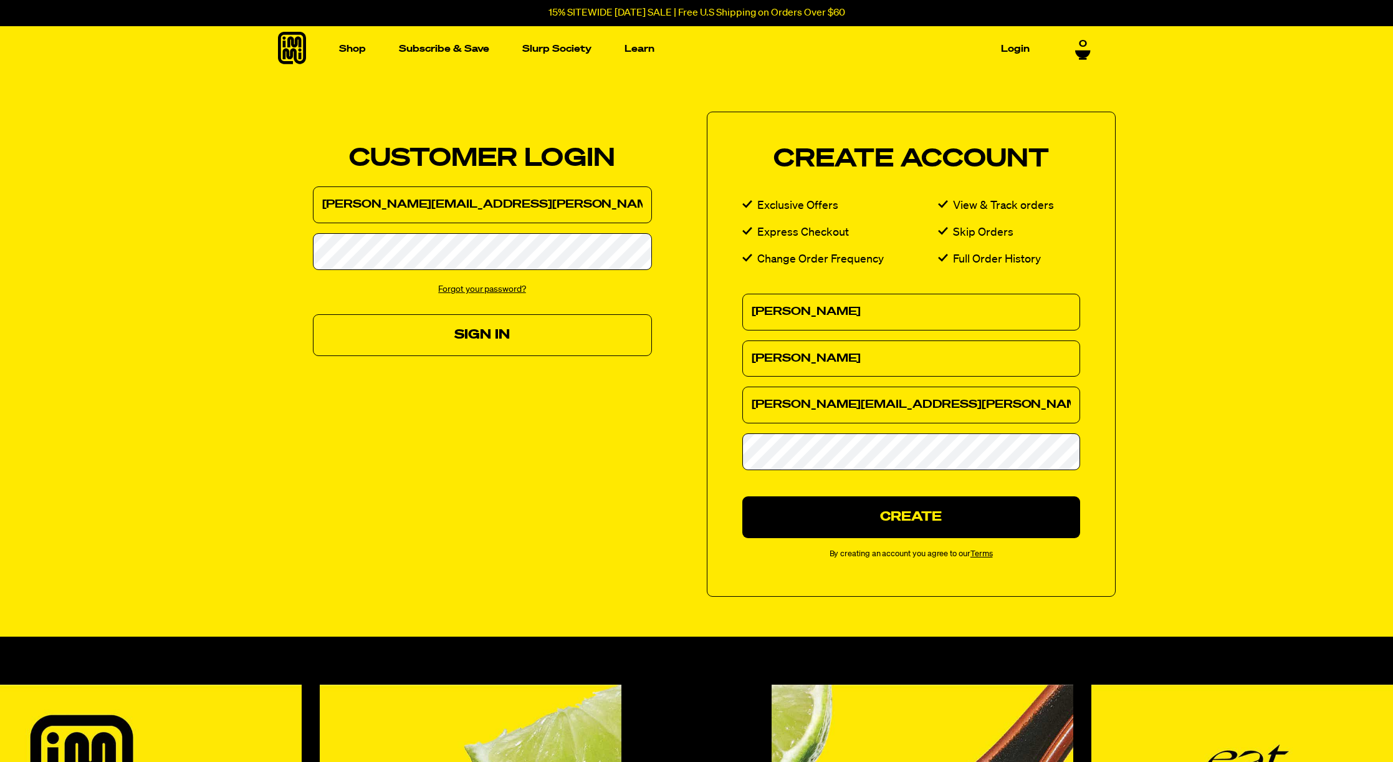
click at [505, 334] on button "Sign In" at bounding box center [482, 335] width 339 height 42
